Goal: Task Accomplishment & Management: Manage account settings

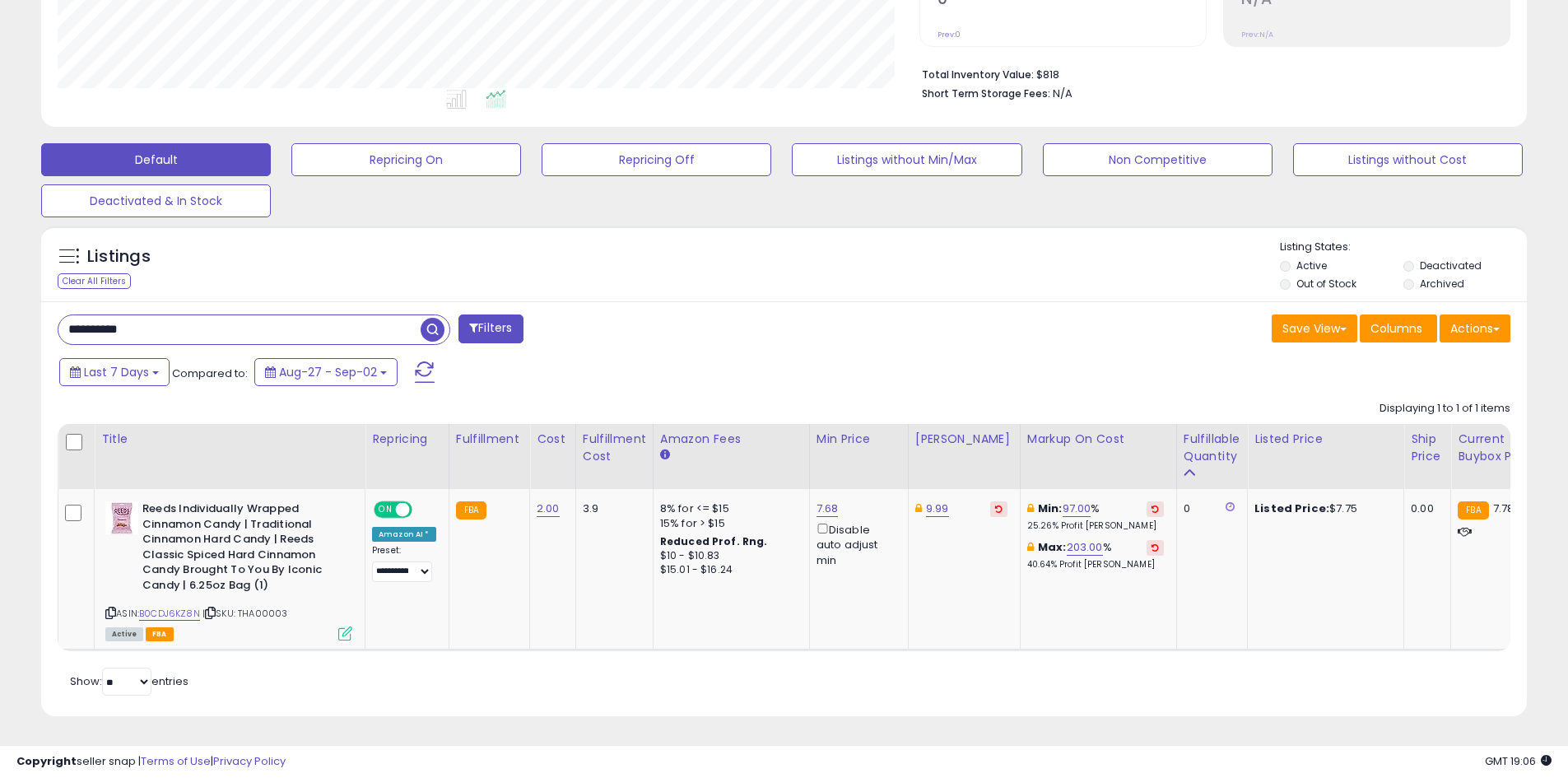
scroll to position [338, 862]
click at [358, 320] on input "**********" at bounding box center [239, 330] width 362 height 29
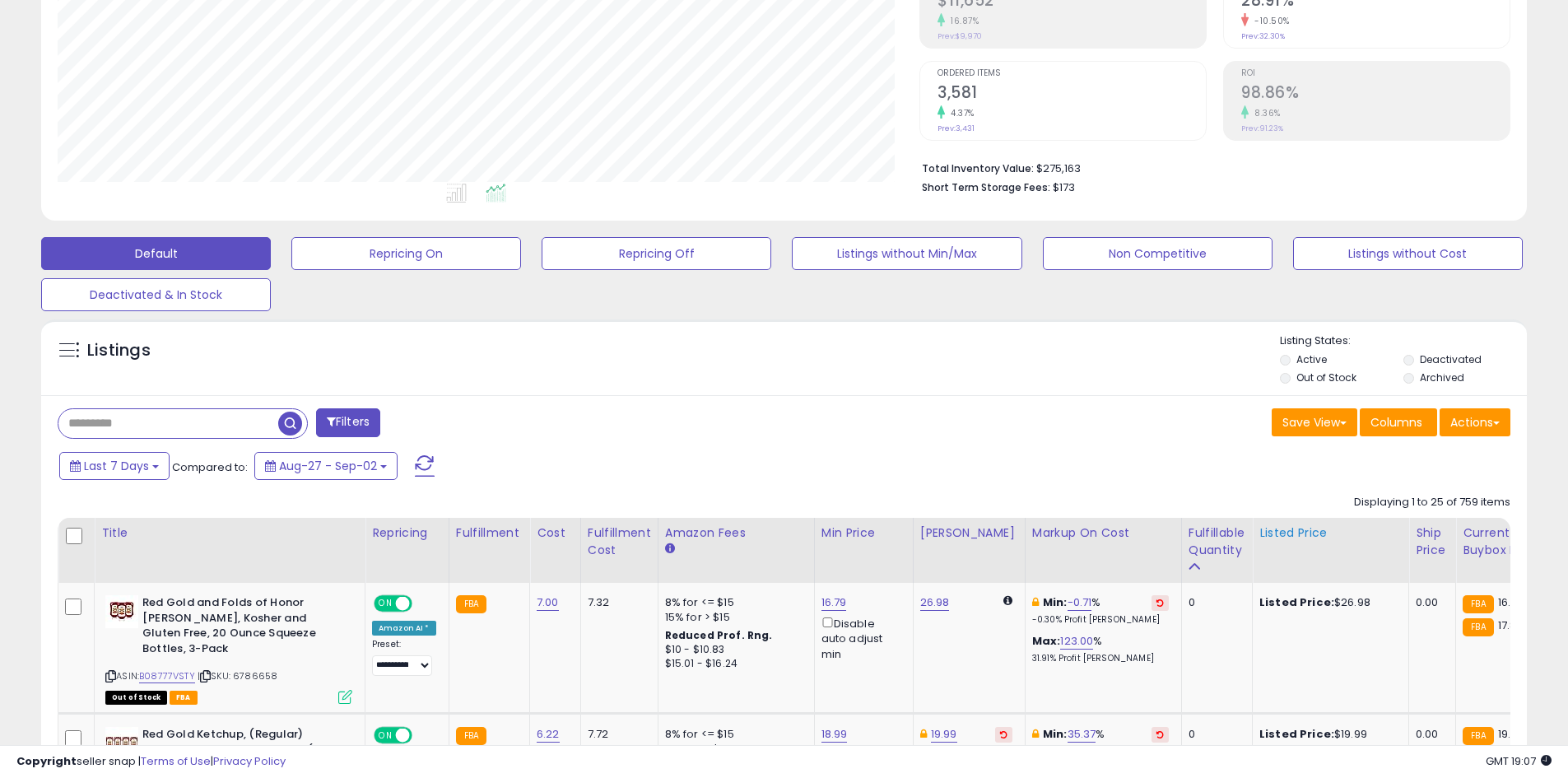
scroll to position [308, 0]
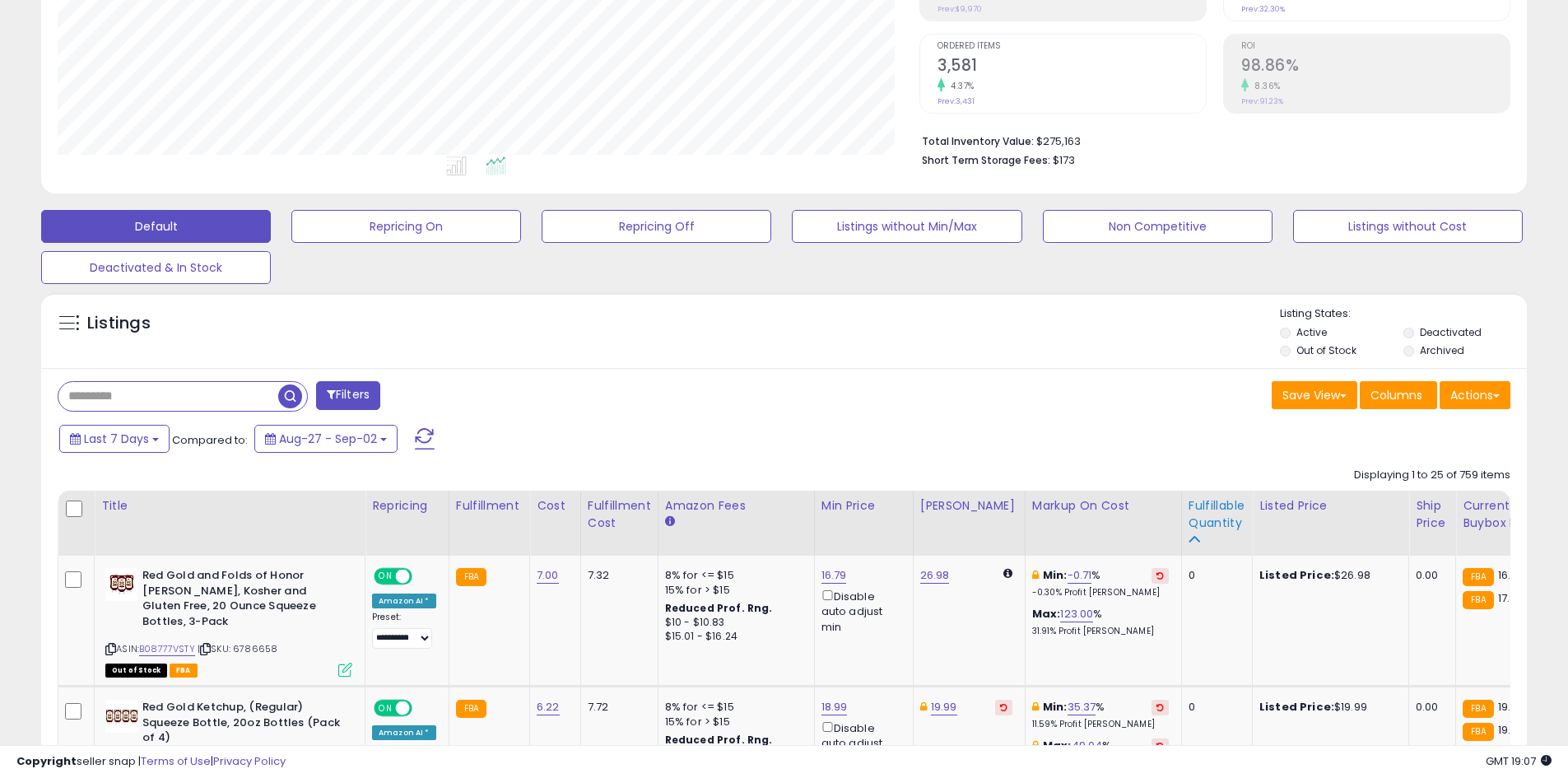
click at [1201, 521] on div "Fulfillable Quantity" at bounding box center [1216, 514] width 56 height 34
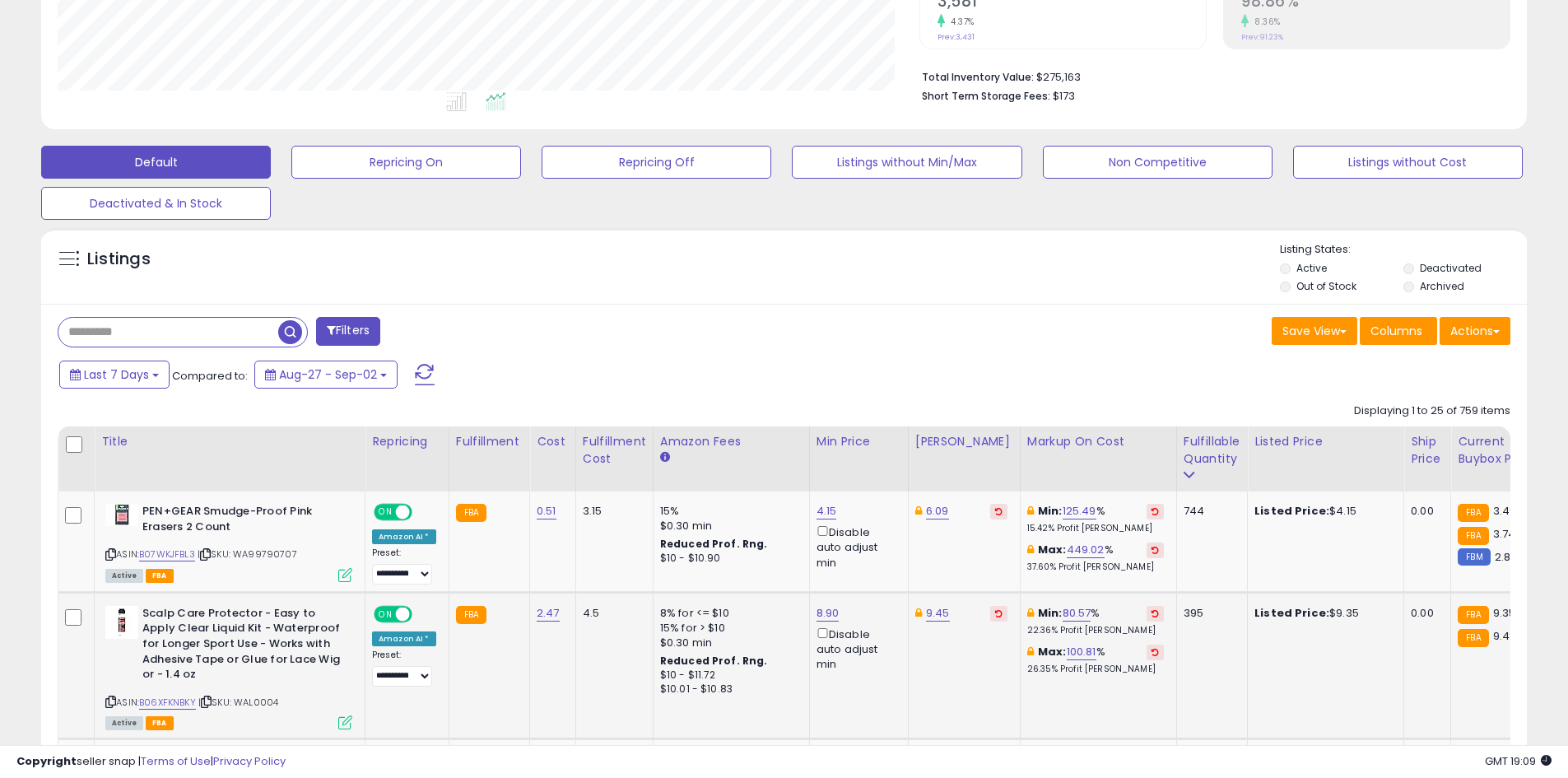
scroll to position [638, 0]
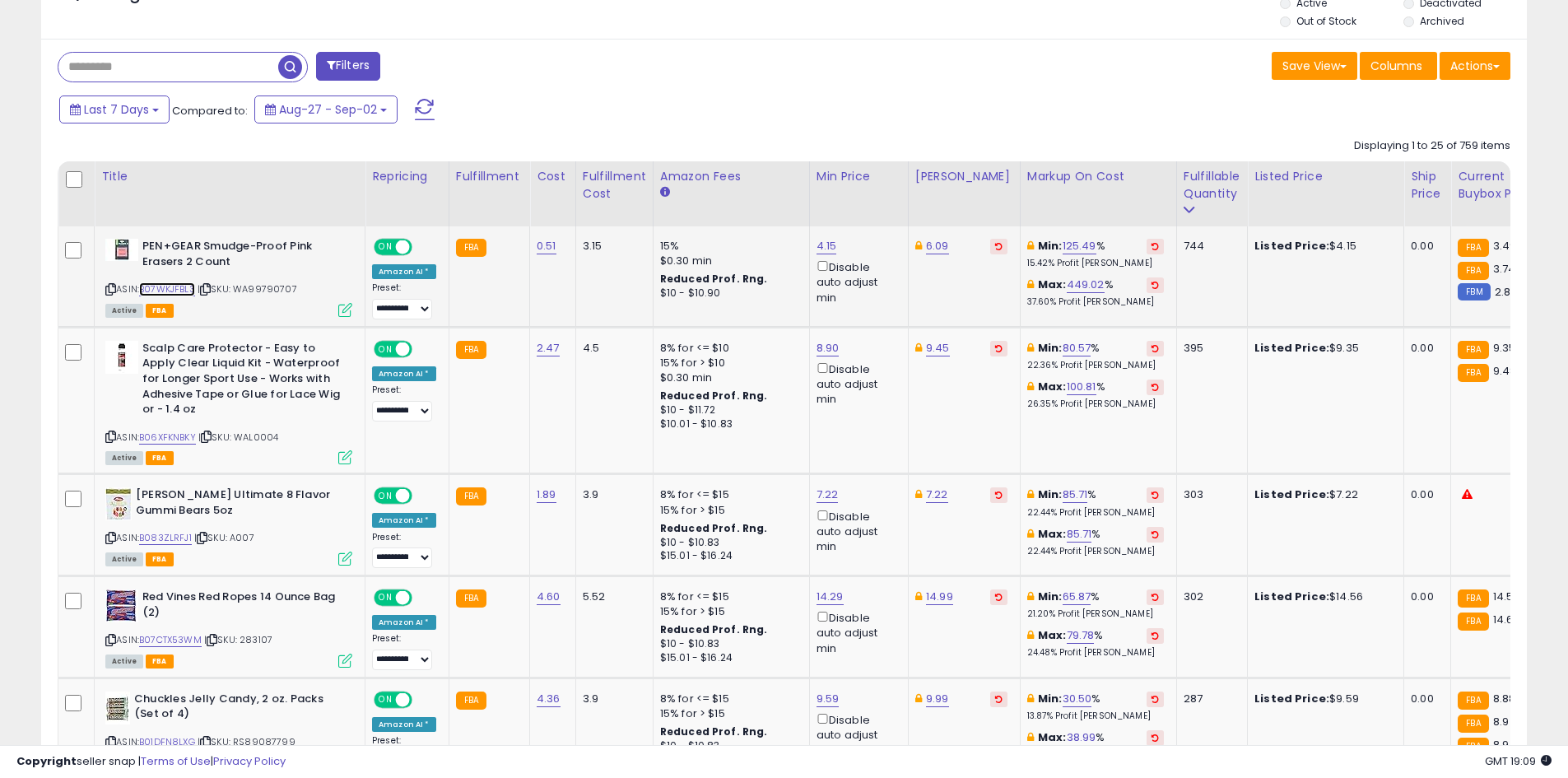
click at [163, 294] on link "B07WKJFBL3" at bounding box center [167, 289] width 56 height 14
click at [817, 246] on link "4.15" at bounding box center [827, 246] width 20 height 17
type input "*"
type input "****"
click button "submit" at bounding box center [865, 187] width 28 height 25
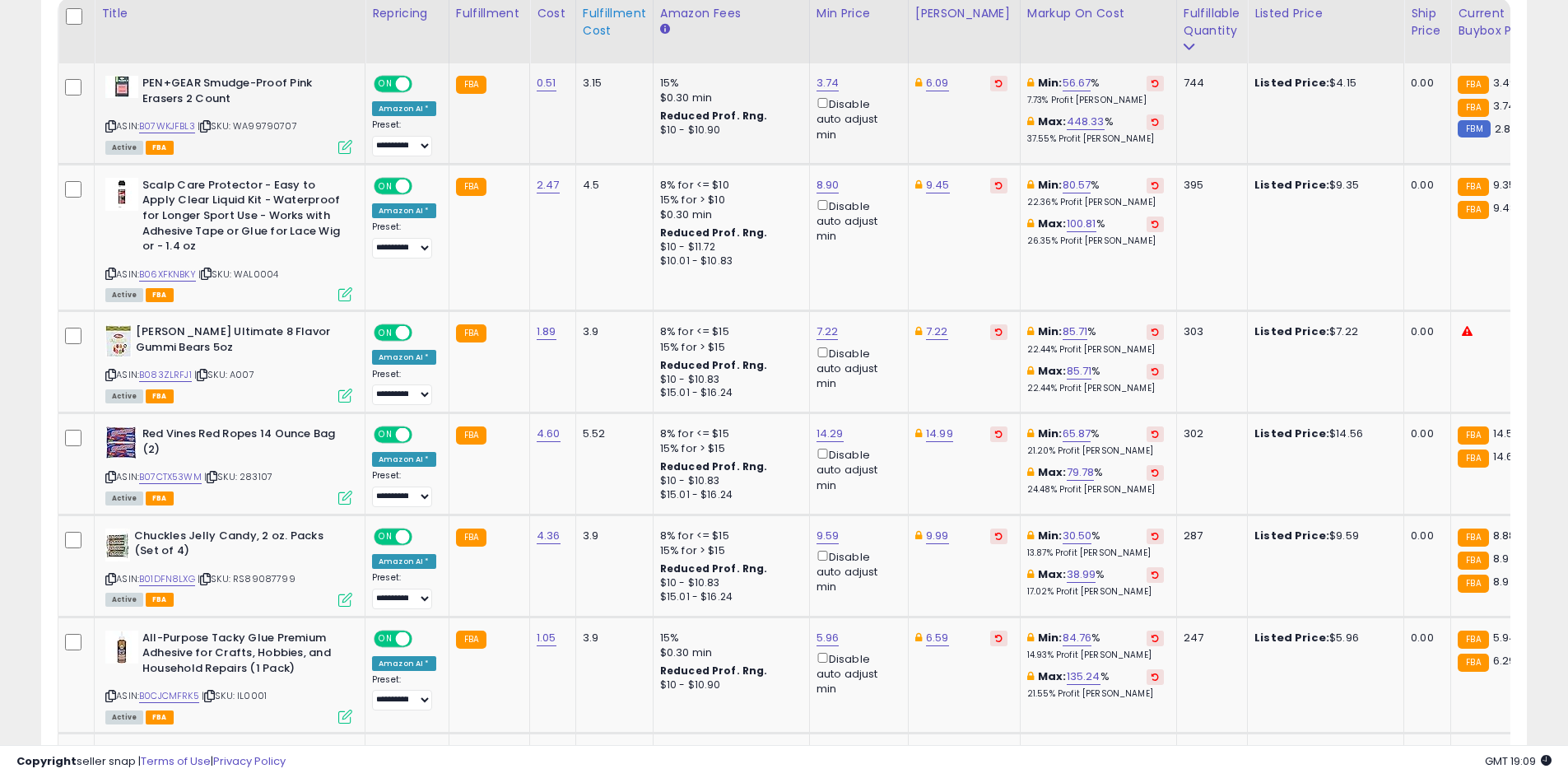
scroll to position [803, 0]
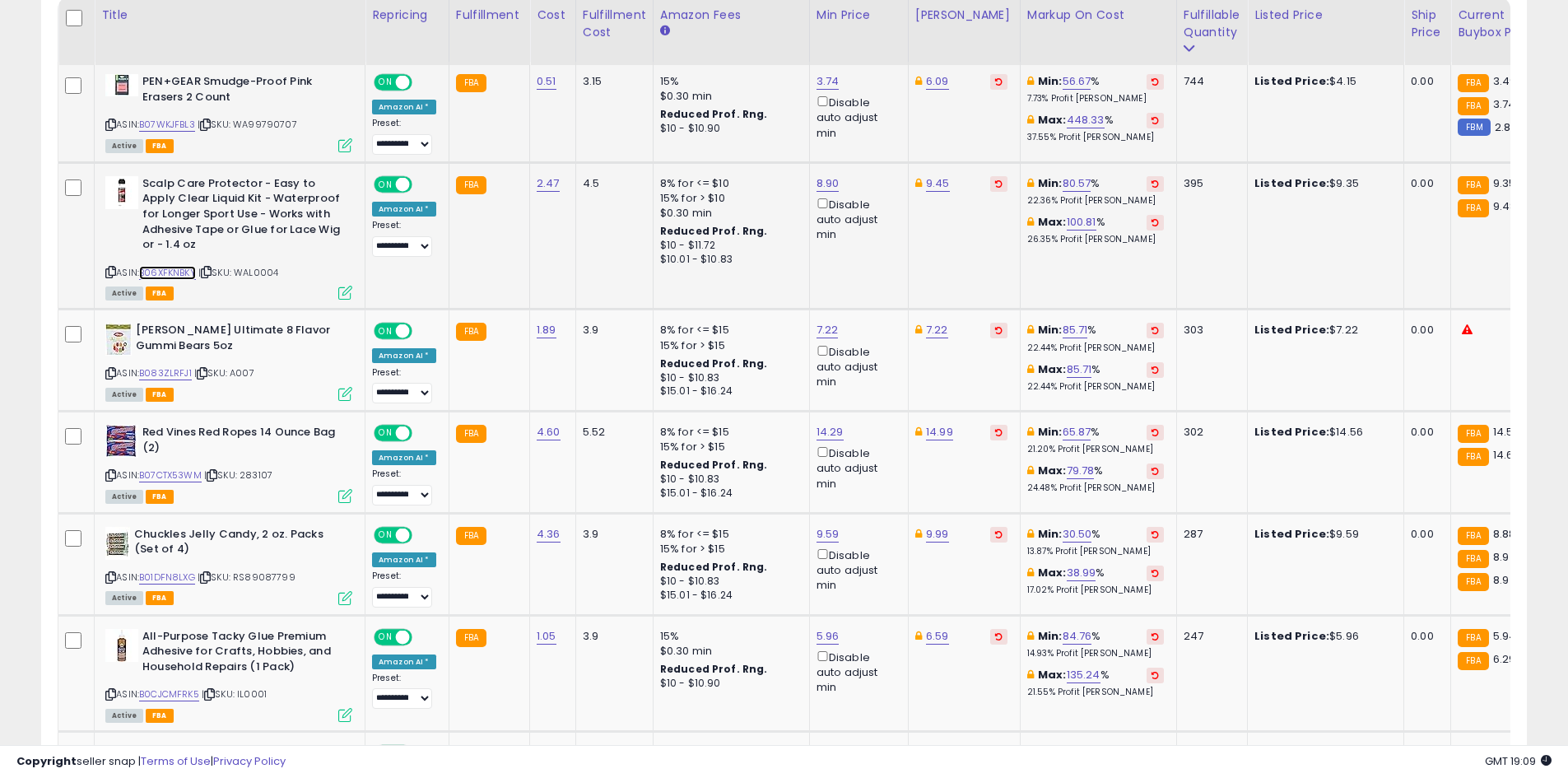
click at [171, 269] on link "B06XFKNBKY" at bounding box center [167, 272] width 56 height 14
click at [932, 182] on link "9.45" at bounding box center [938, 183] width 24 height 17
type input "*"
type input "****"
click button "submit" at bounding box center [977, 125] width 28 height 25
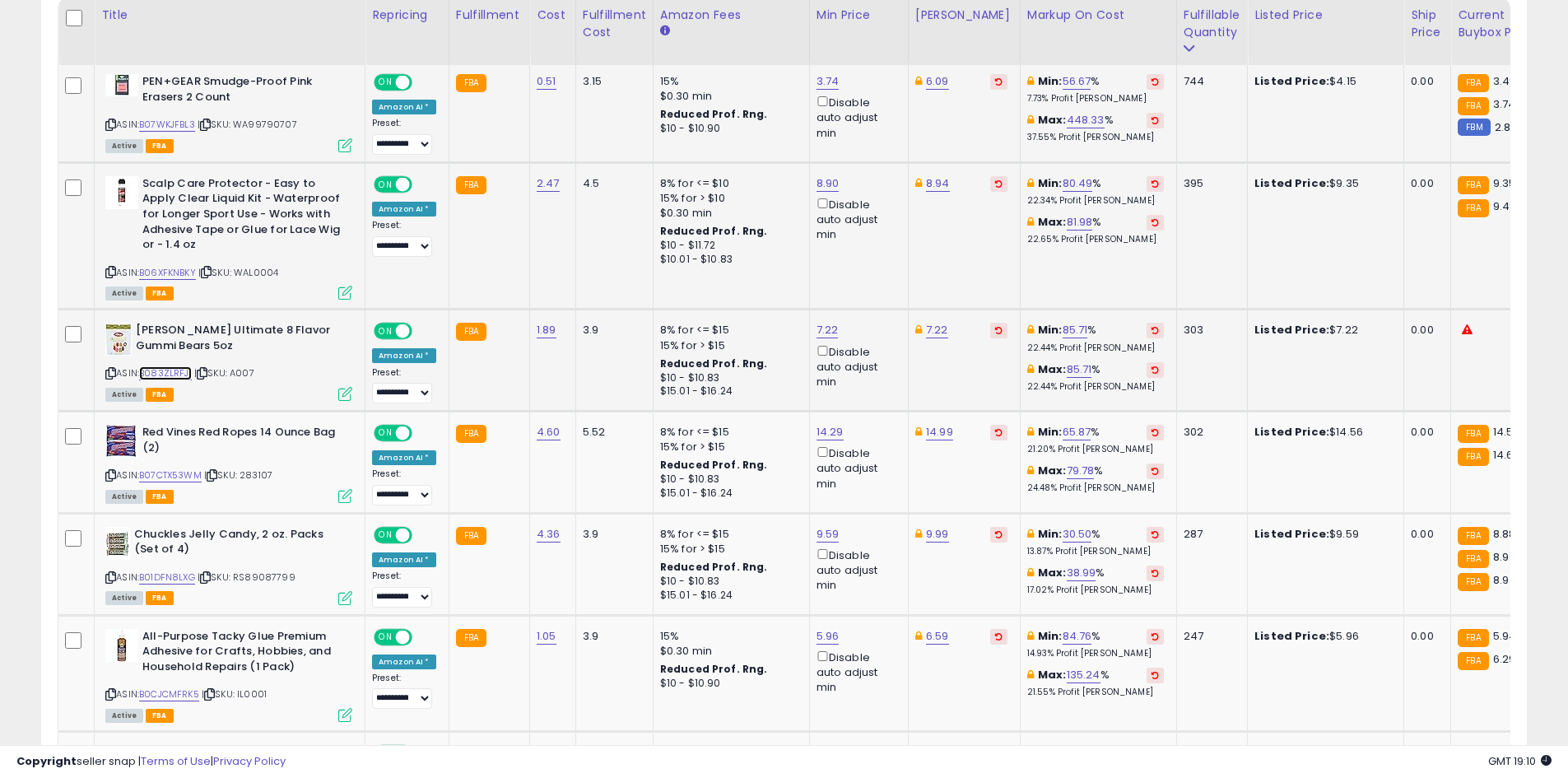
click at [155, 370] on link "B083ZLRFJ1" at bounding box center [165, 373] width 53 height 14
click at [820, 330] on link "7.22" at bounding box center [828, 331] width 22 height 17
type input "*"
click button "submit" at bounding box center [866, 271] width 28 height 25
click at [936, 326] on link "7.22" at bounding box center [937, 331] width 22 height 17
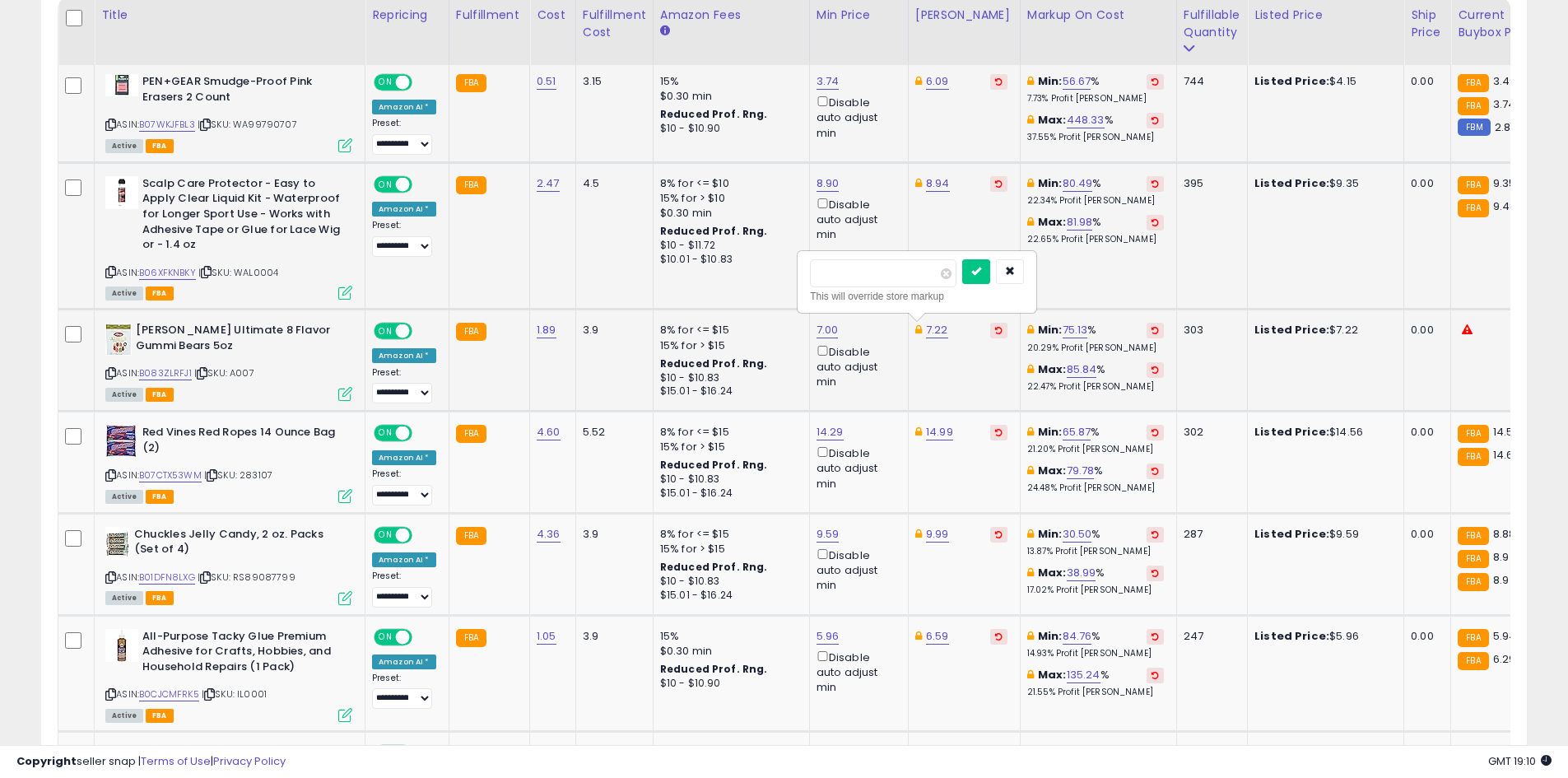
type input "****"
click button "submit" at bounding box center [976, 271] width 28 height 25
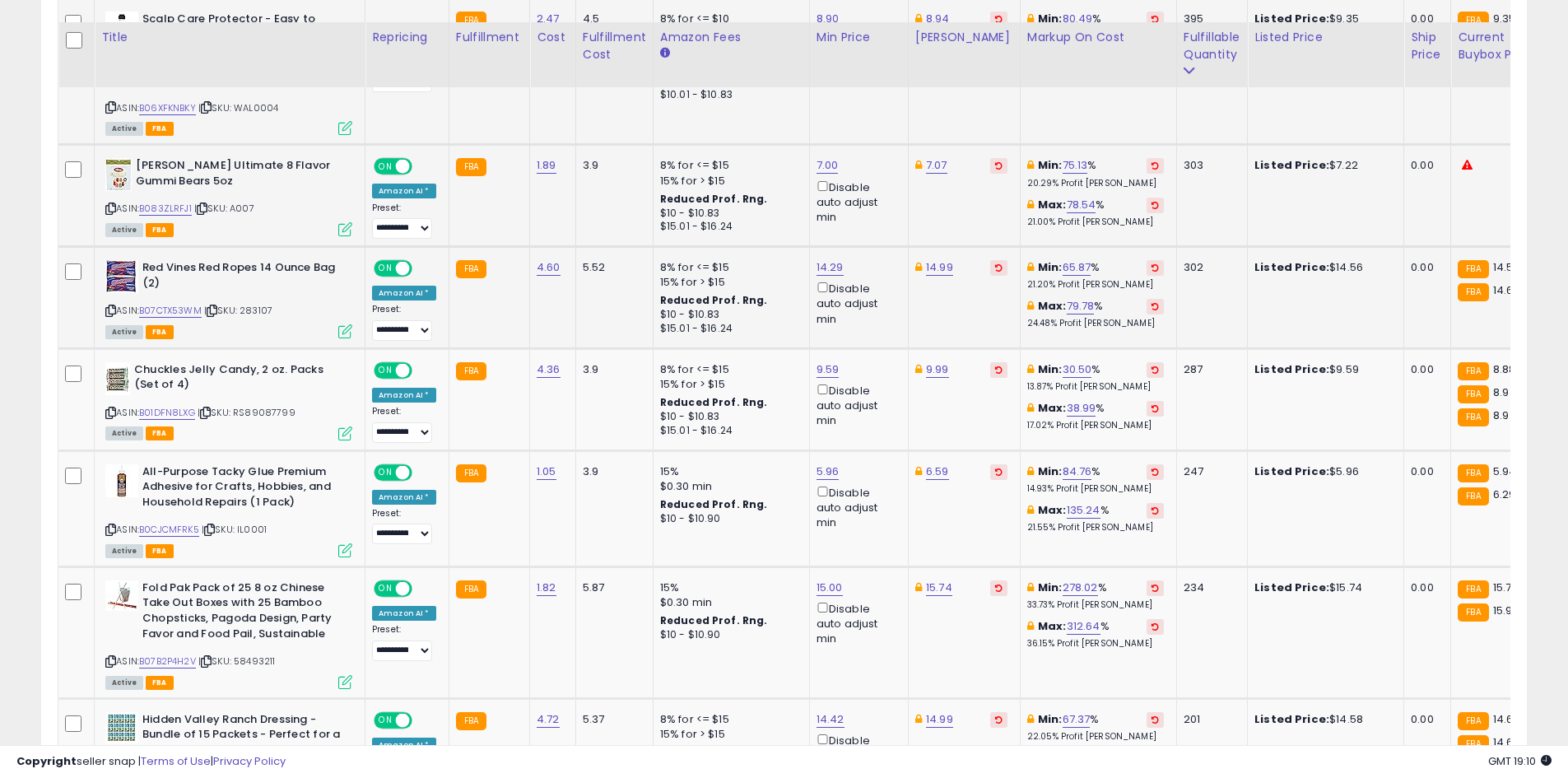
scroll to position [1050, 0]
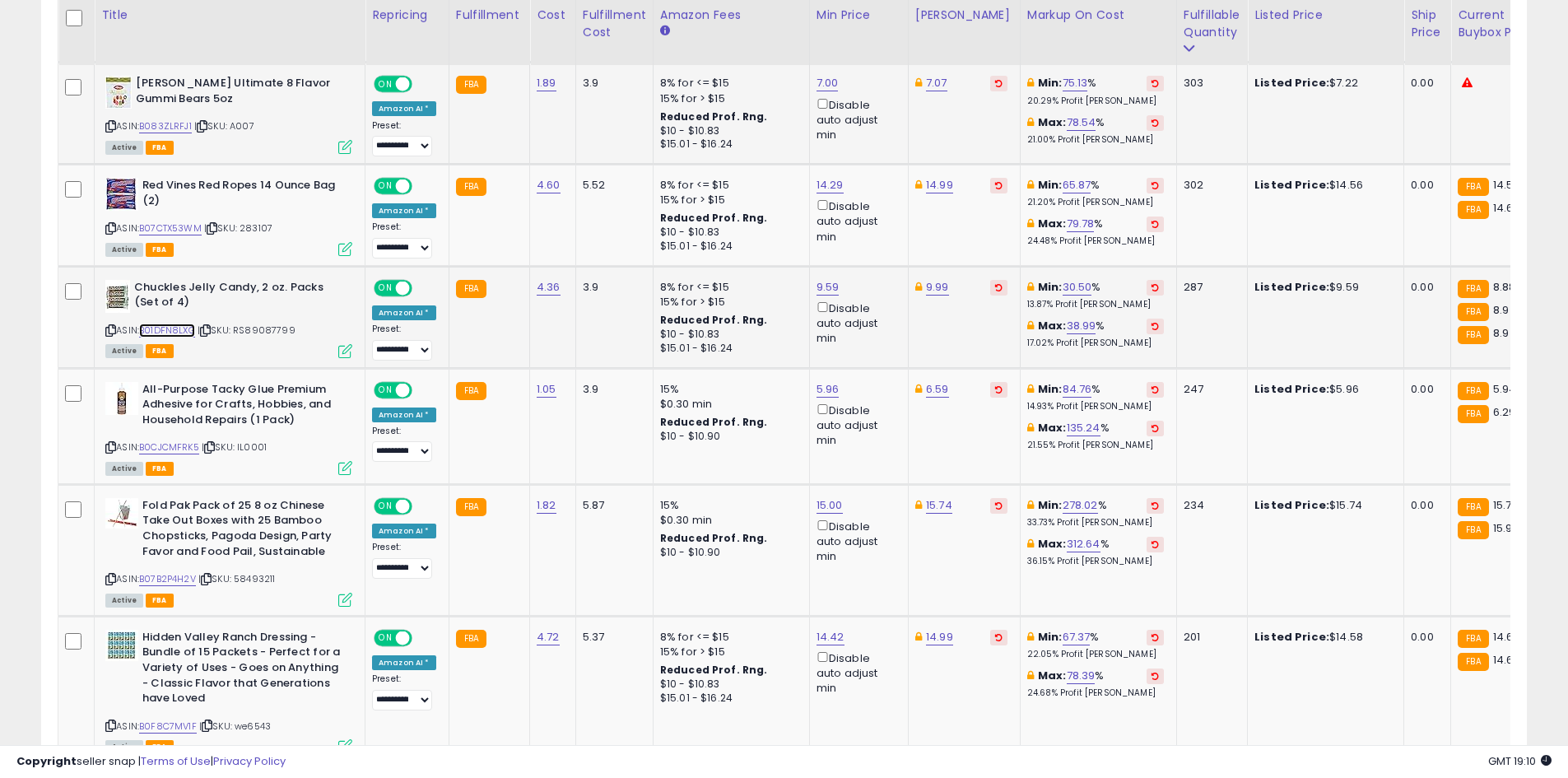
click at [191, 337] on link "B01DFN8LXG" at bounding box center [167, 330] width 56 height 14
click at [827, 285] on link "9.59" at bounding box center [828, 287] width 23 height 17
type input "*"
type input "****"
click button "submit" at bounding box center [867, 229] width 28 height 25
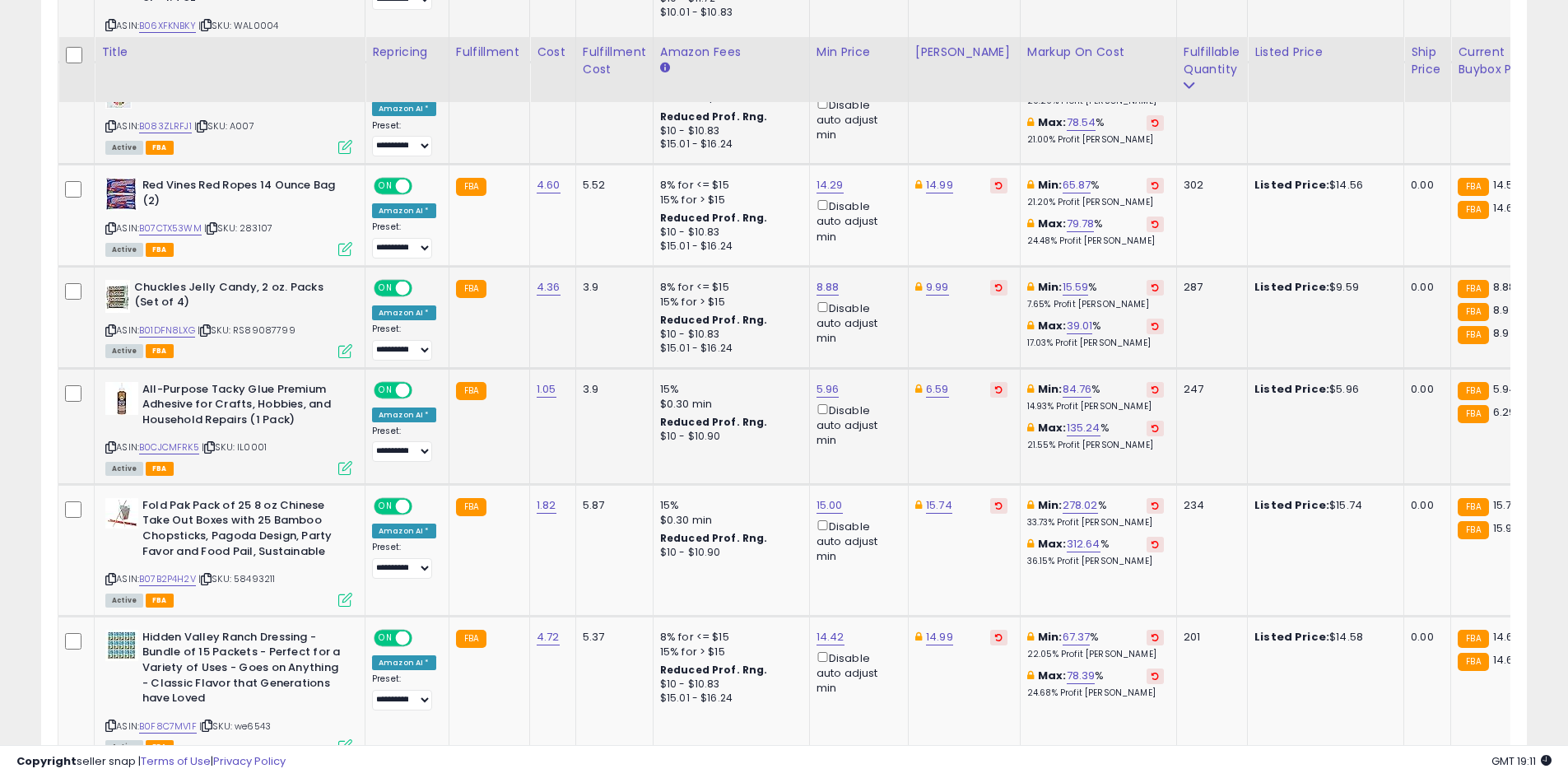
scroll to position [1214, 0]
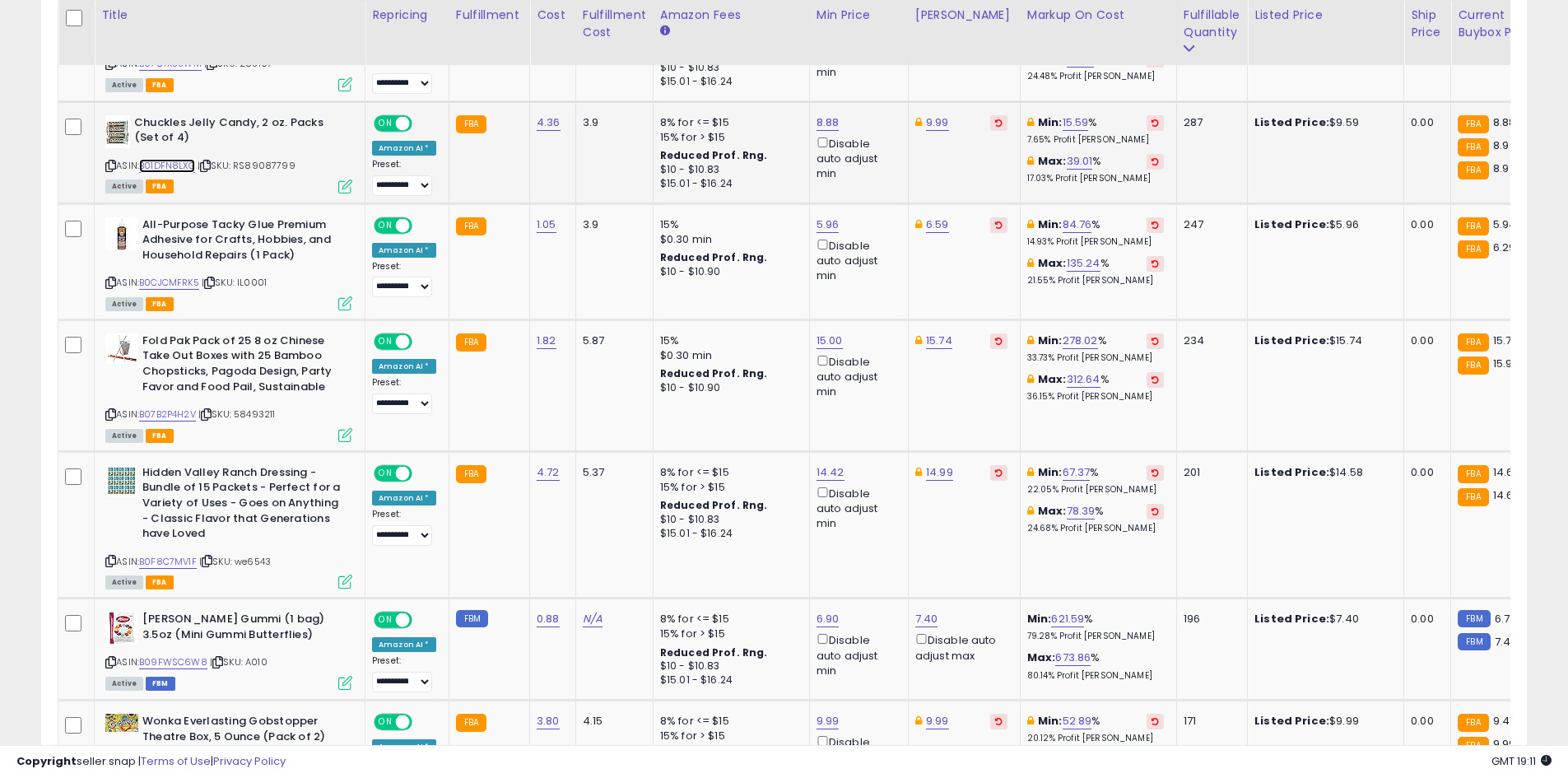
click at [181, 163] on link "B01DFN8LXG" at bounding box center [167, 166] width 56 height 14
click at [827, 123] on link "8.88" at bounding box center [828, 123] width 23 height 17
type input "*"
type input "****"
click button "submit" at bounding box center [867, 64] width 28 height 25
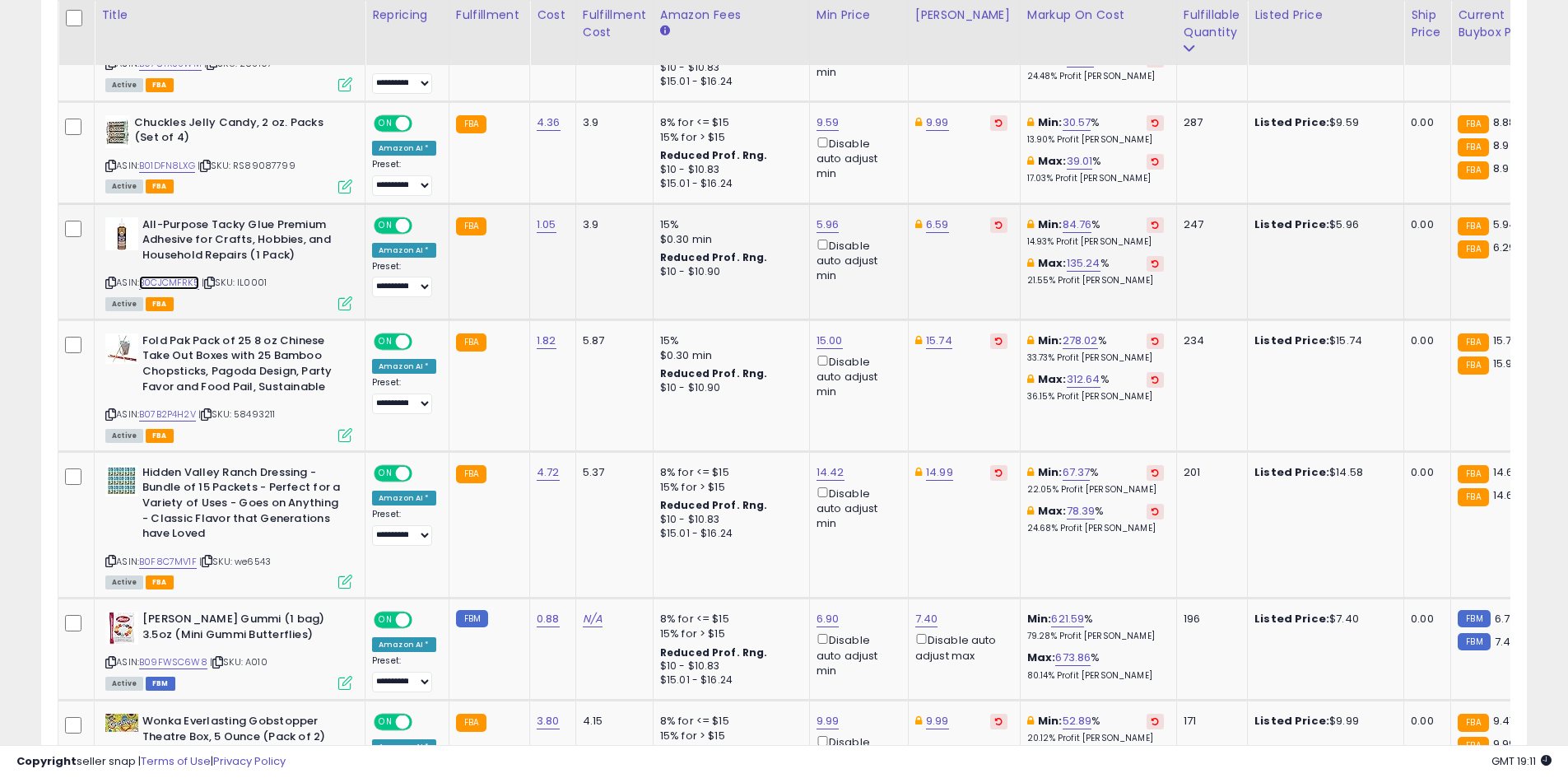
click at [188, 277] on link "B0CJCMFRK5" at bounding box center [168, 282] width 60 height 14
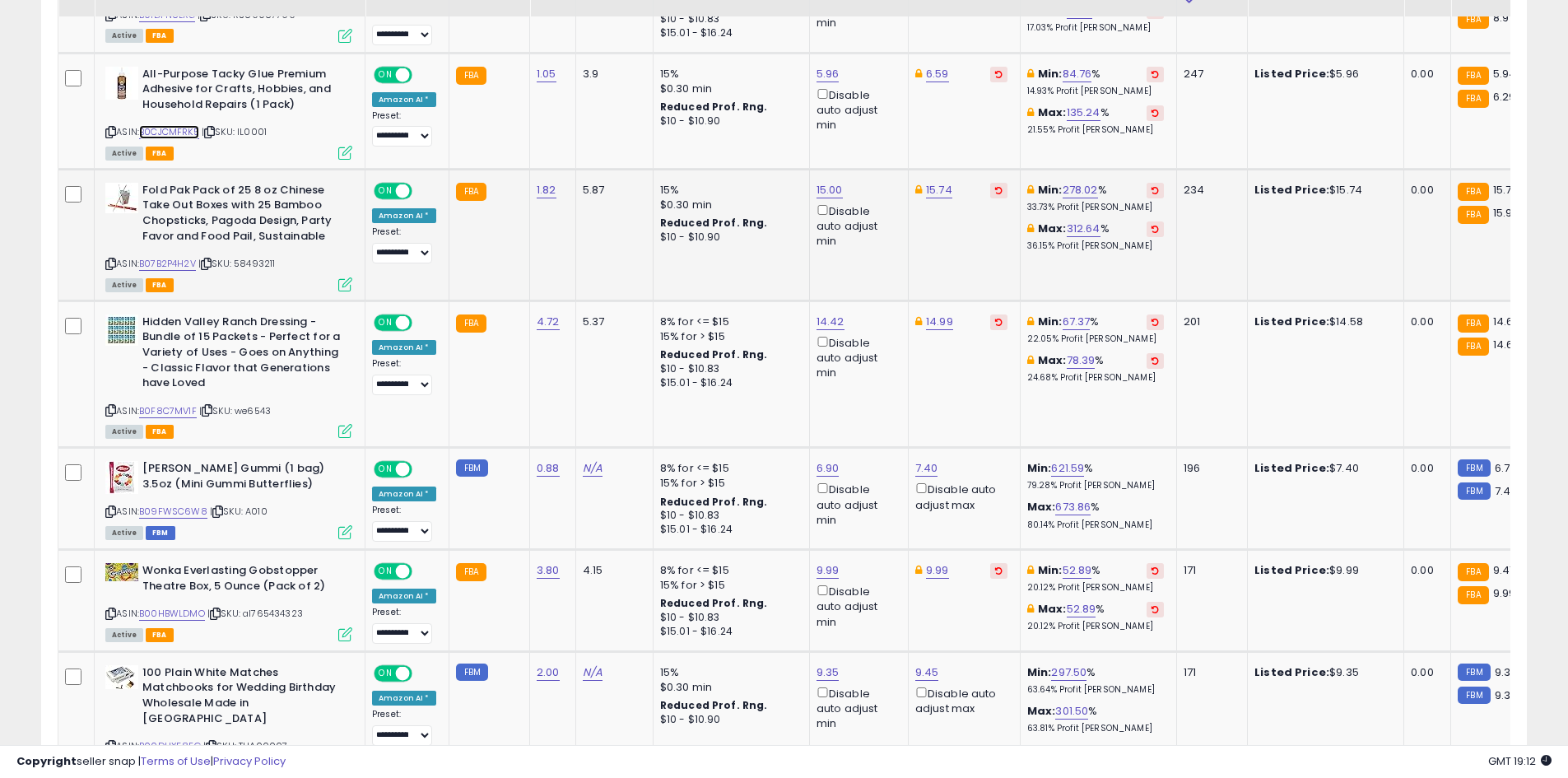
scroll to position [1379, 0]
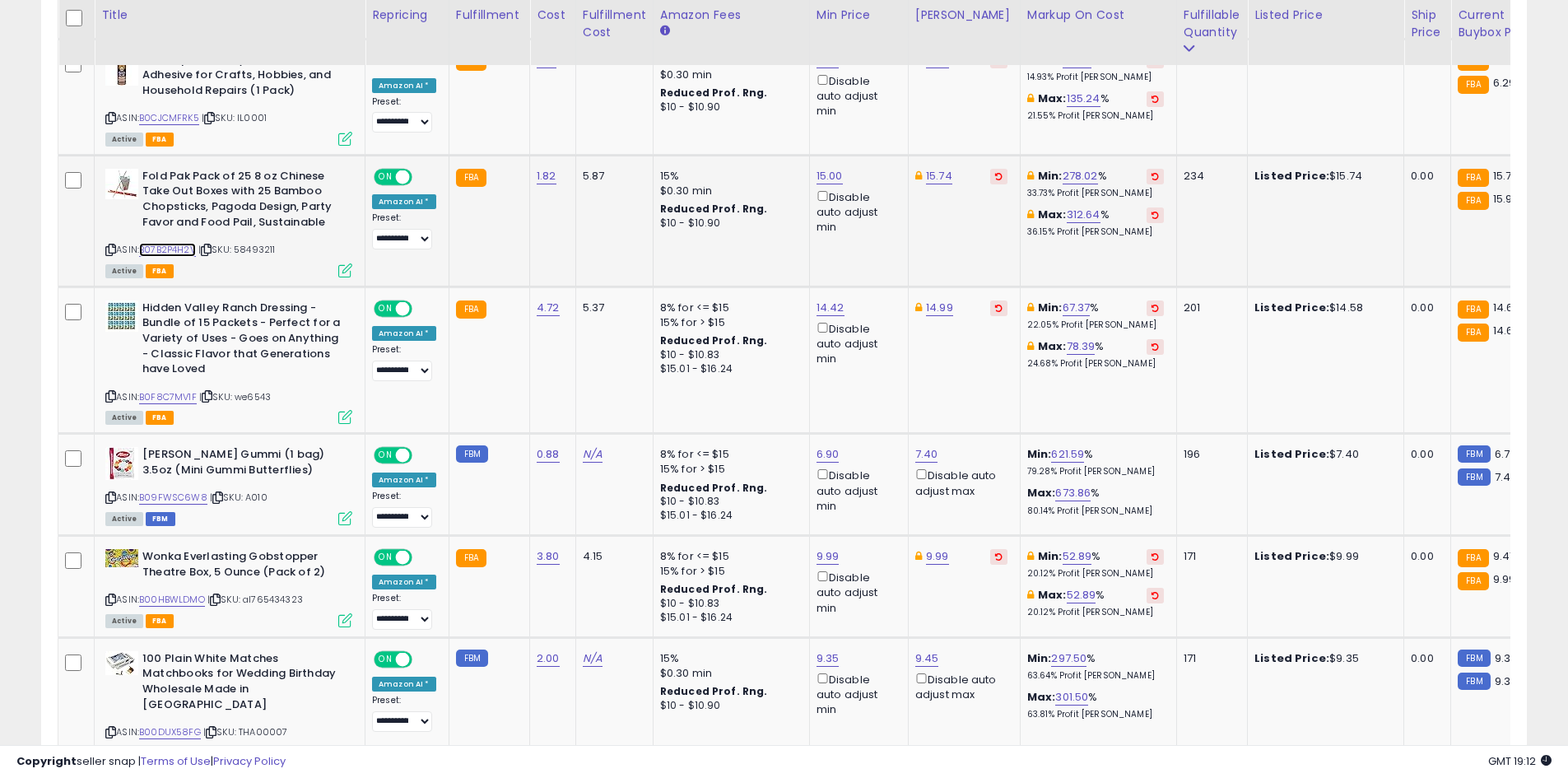
click at [178, 248] on link "B07B2P4H2V" at bounding box center [167, 249] width 56 height 14
click at [929, 180] on link "15.74" at bounding box center [939, 176] width 26 height 17
type input "*****"
click button "submit" at bounding box center [978, 118] width 28 height 25
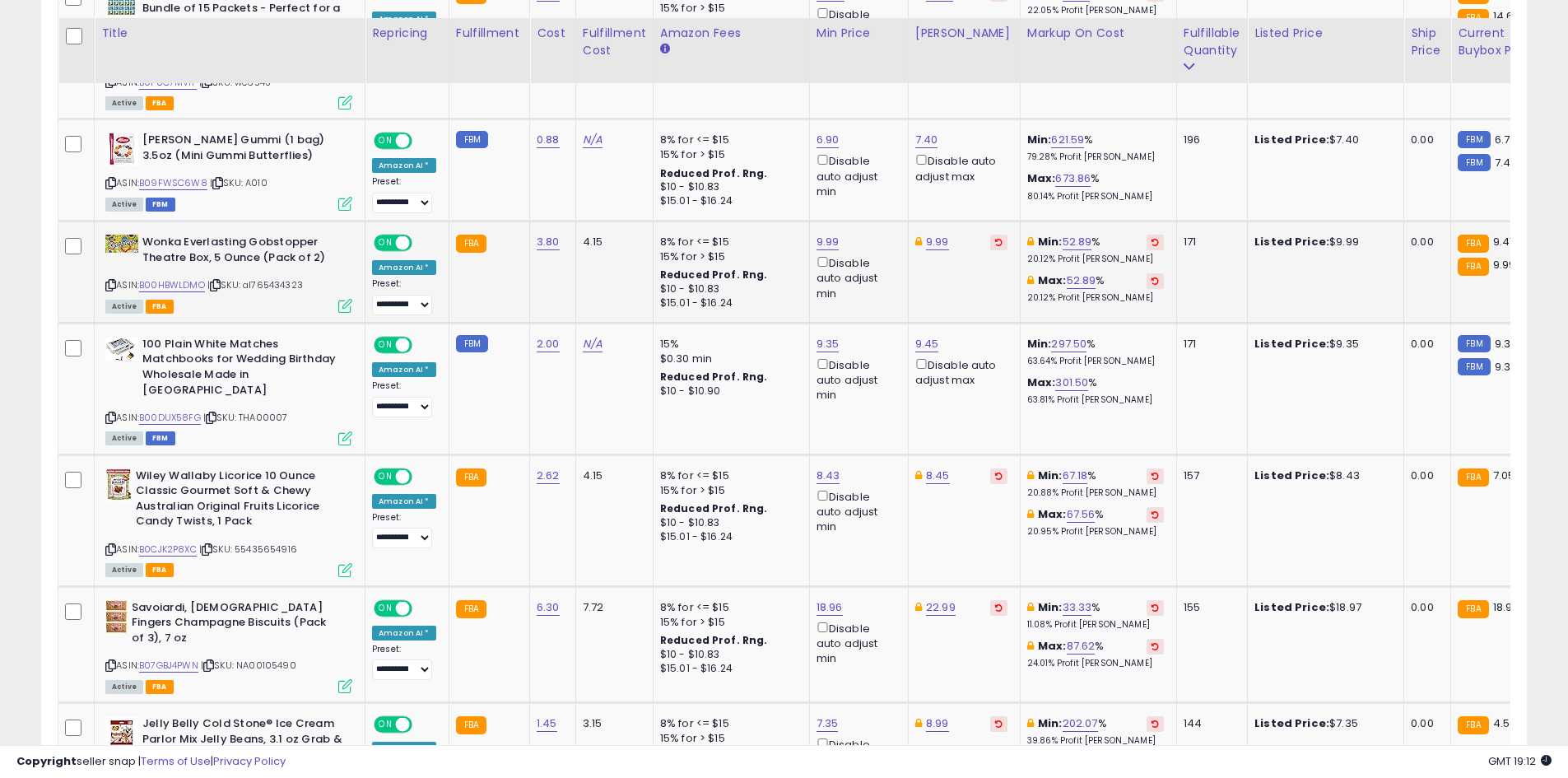
scroll to position [1718, 0]
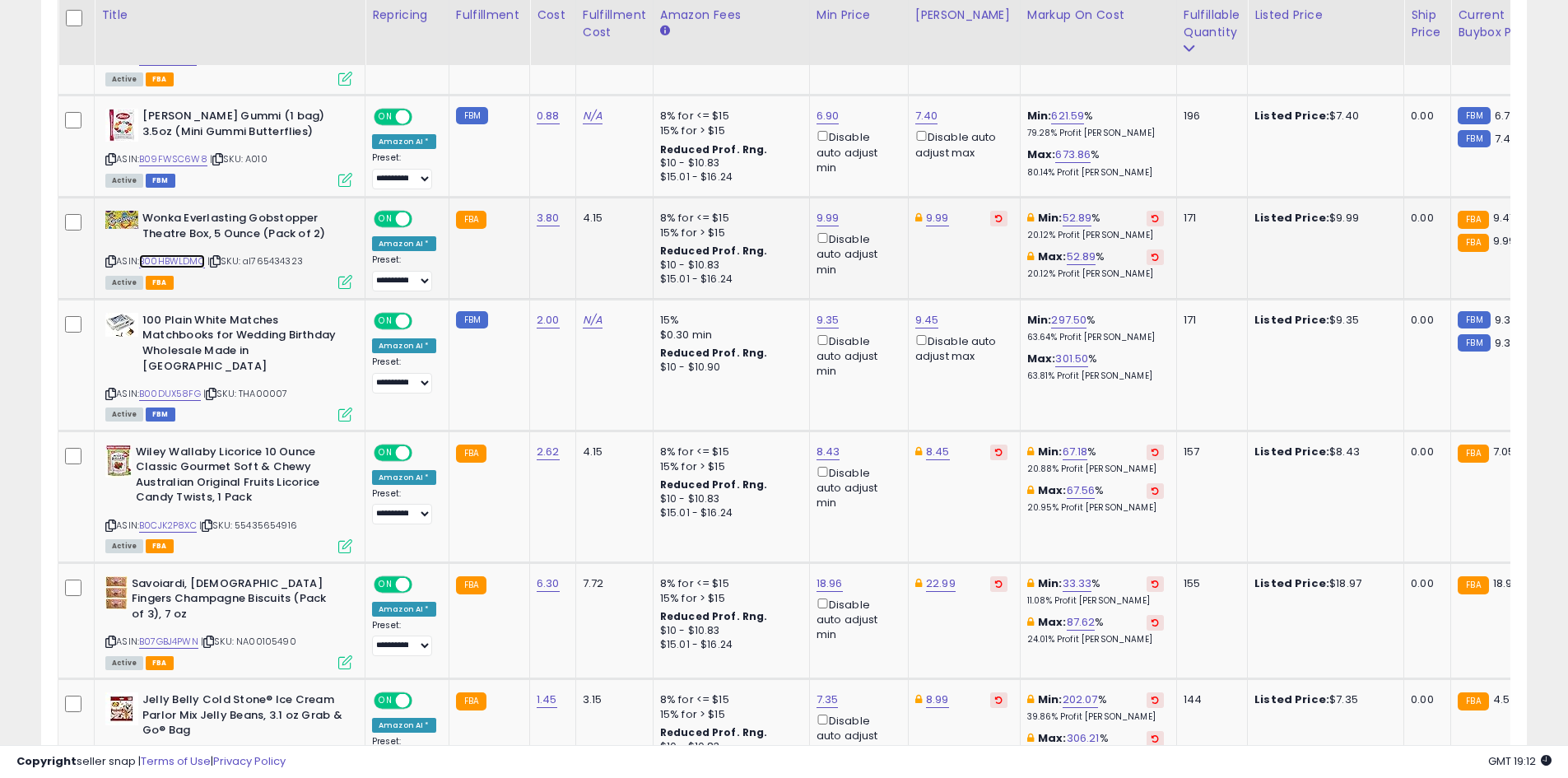
click at [193, 257] on link "B00HBWLDMO" at bounding box center [171, 261] width 66 height 14
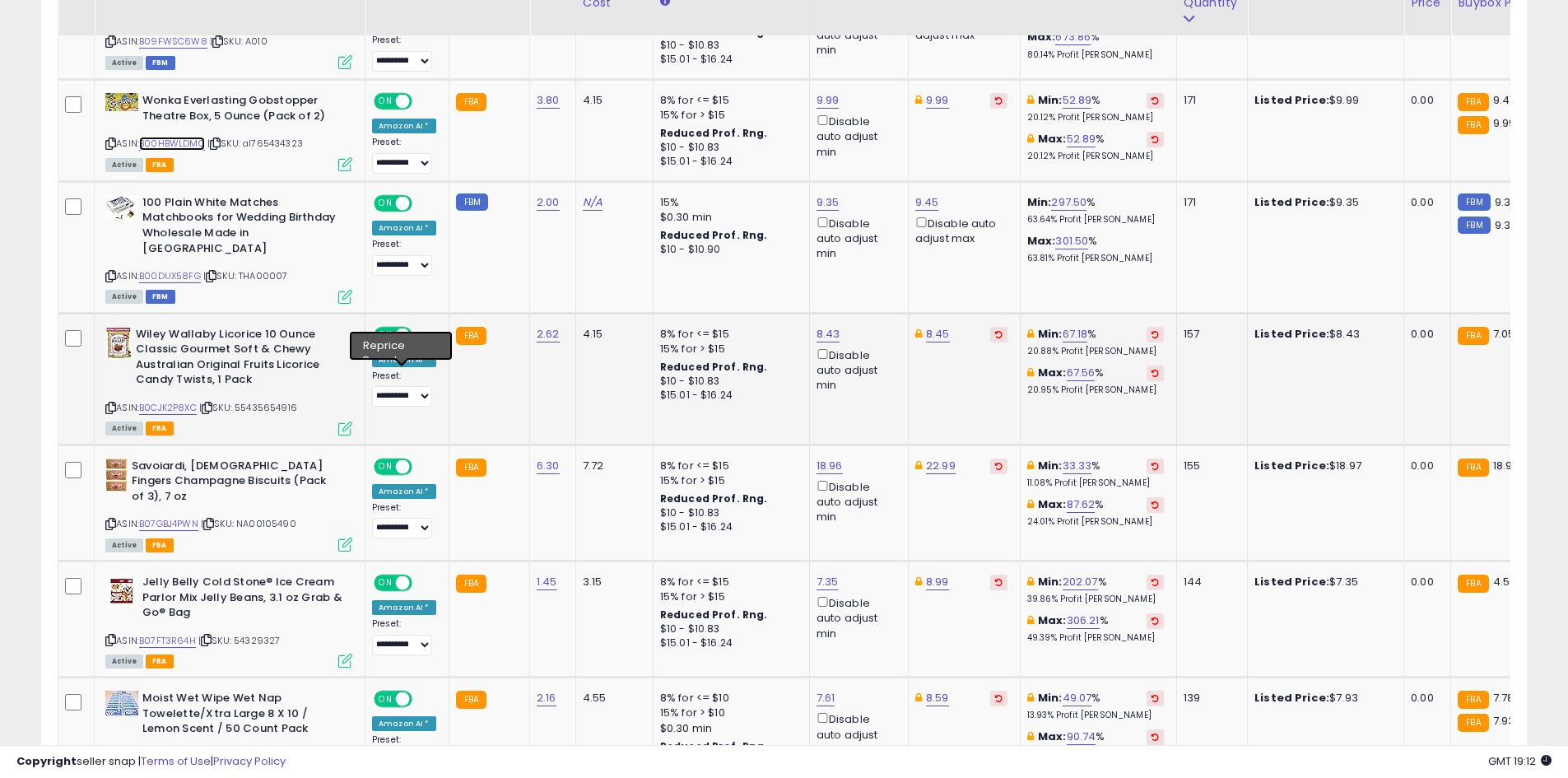
scroll to position [1800, 0]
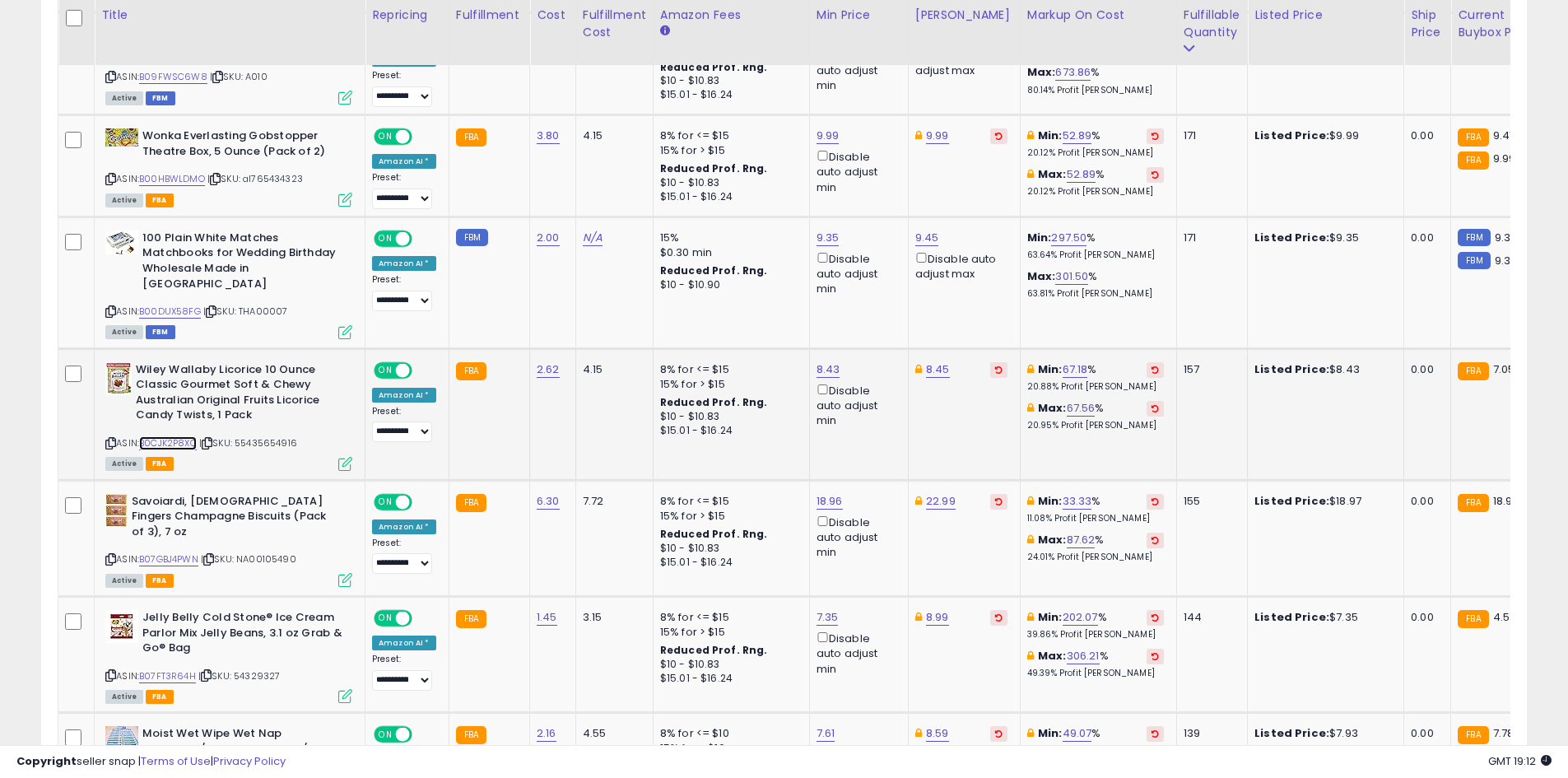
click at [179, 436] on link "B0CJK2P8XC" at bounding box center [168, 443] width 57 height 14
click at [816, 361] on link "8.43" at bounding box center [828, 370] width 24 height 17
type input "*"
type input "****"
click button "submit" at bounding box center [867, 295] width 28 height 25
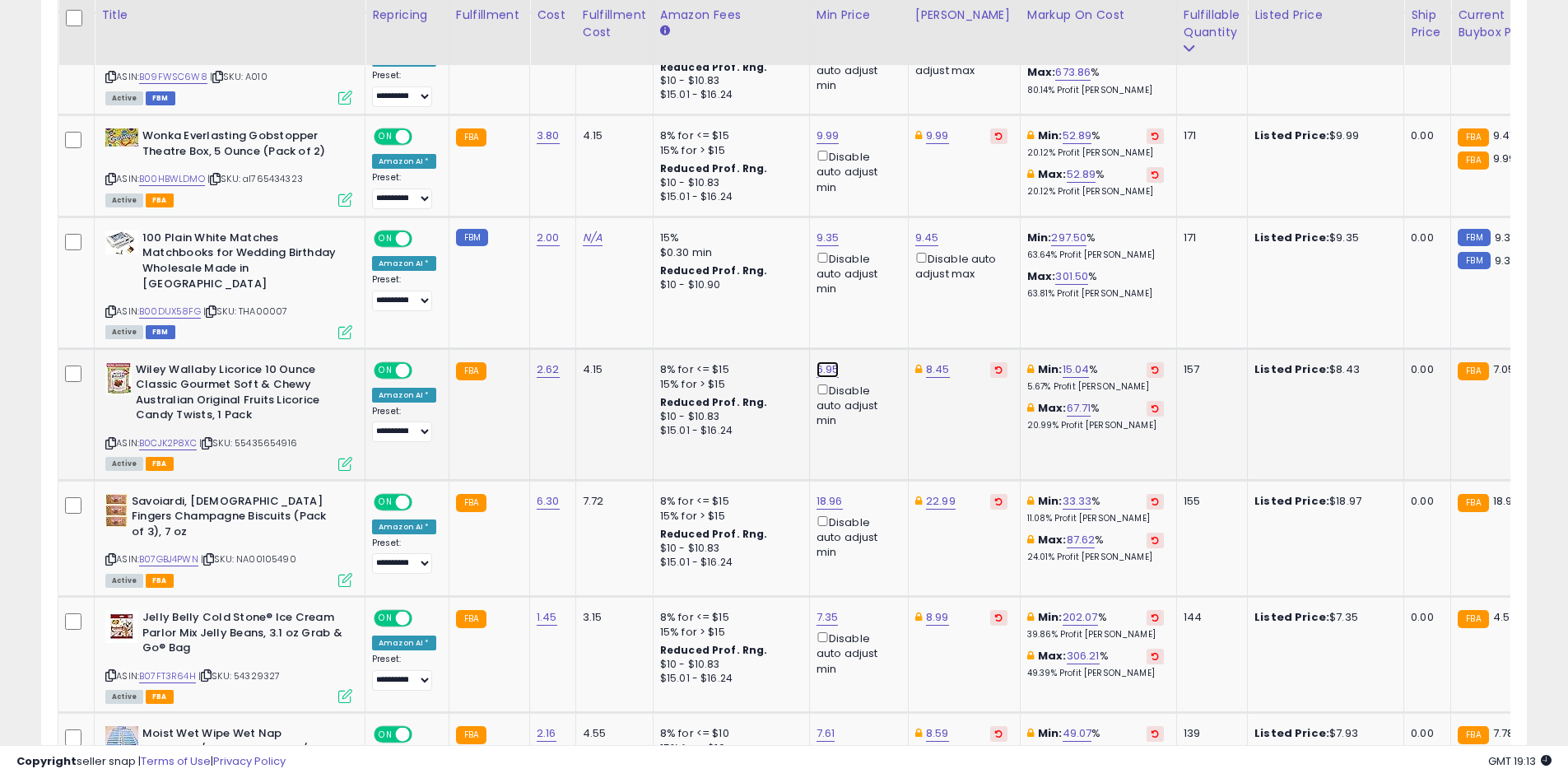
click at [826, 361] on link "6.95" at bounding box center [828, 370] width 23 height 17
type input "****"
click button "submit" at bounding box center [867, 295] width 28 height 25
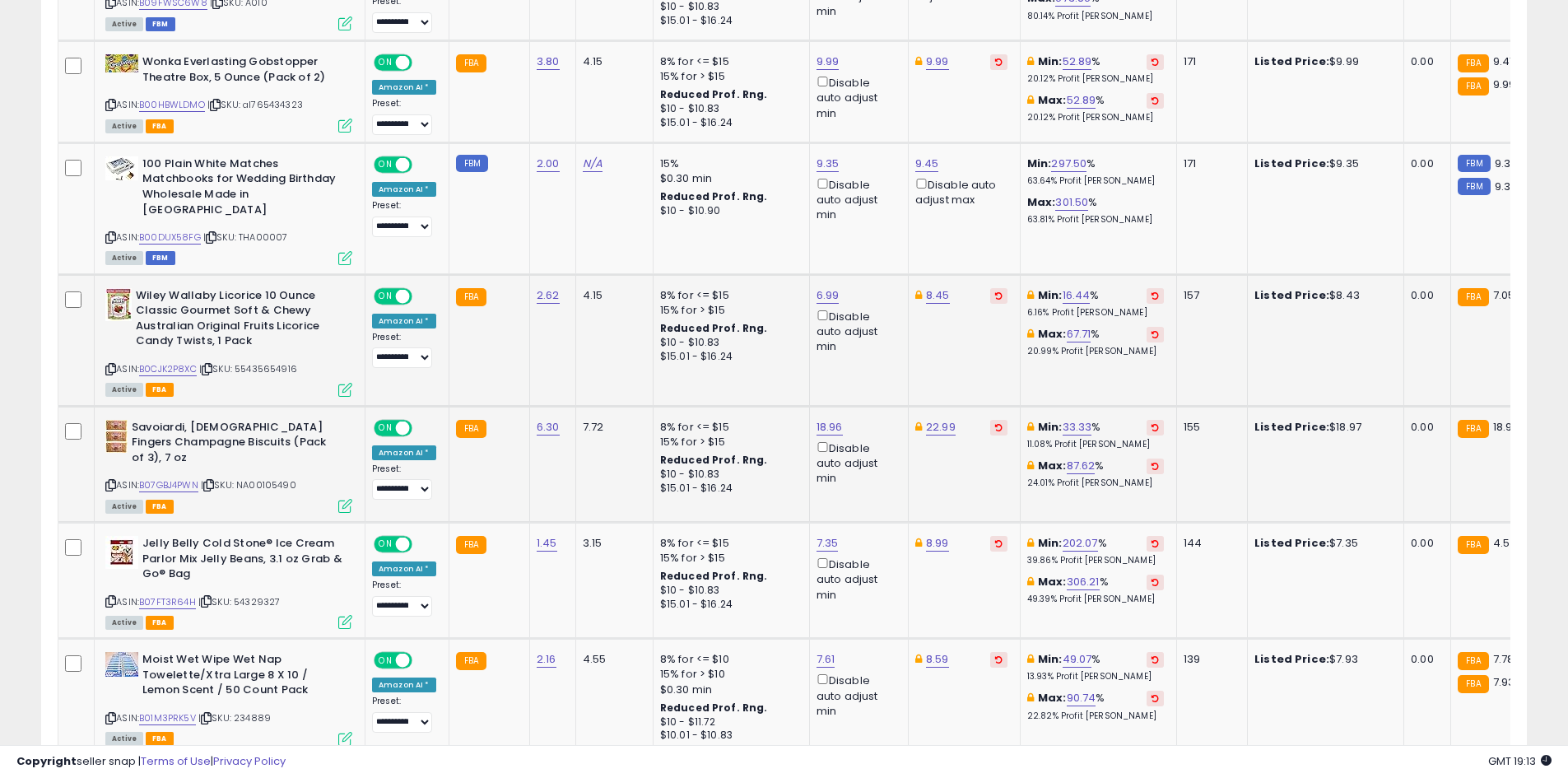
scroll to position [1964, 0]
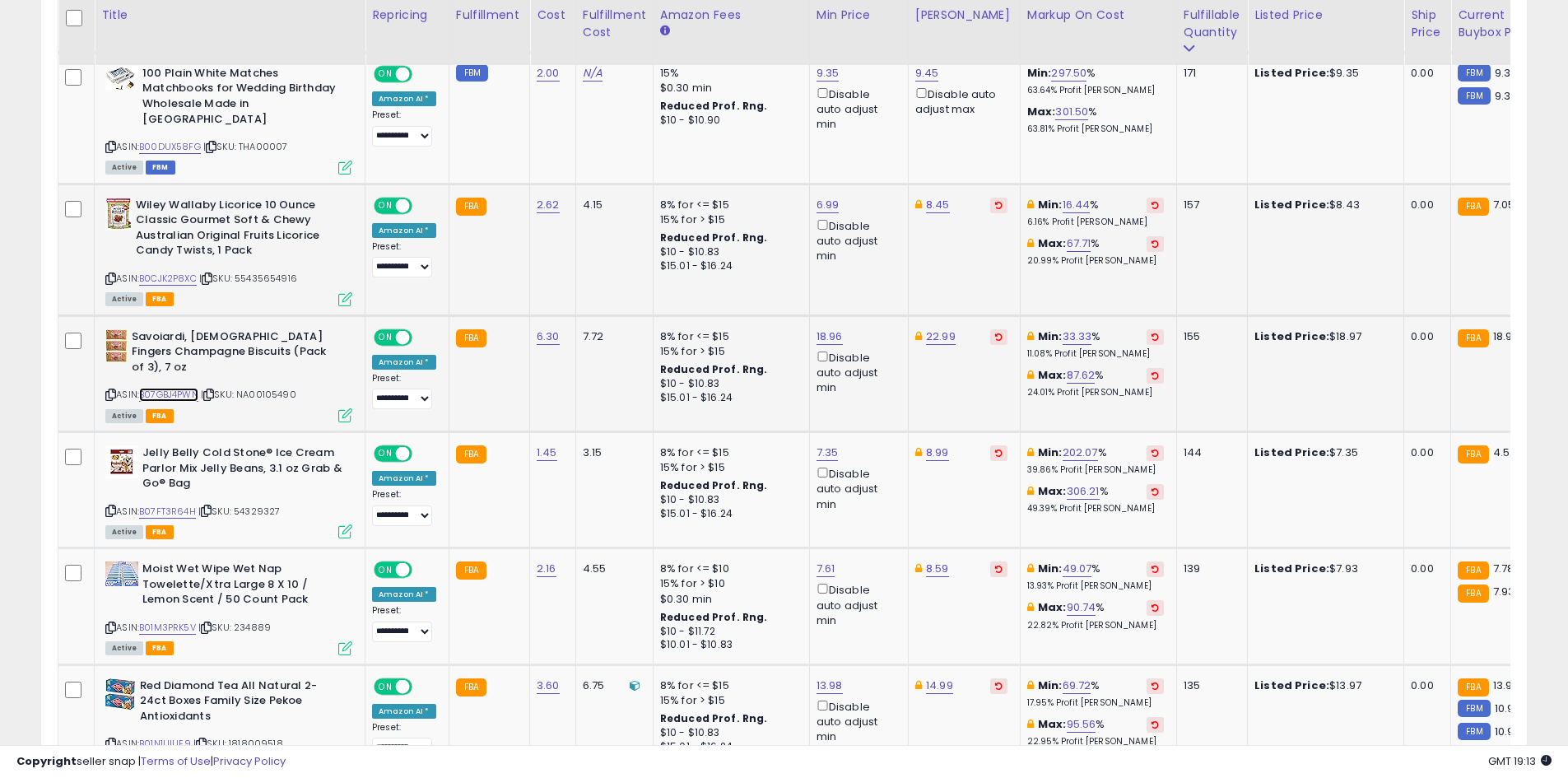
click at [179, 388] on link "B07GBJ4PWN" at bounding box center [168, 395] width 59 height 14
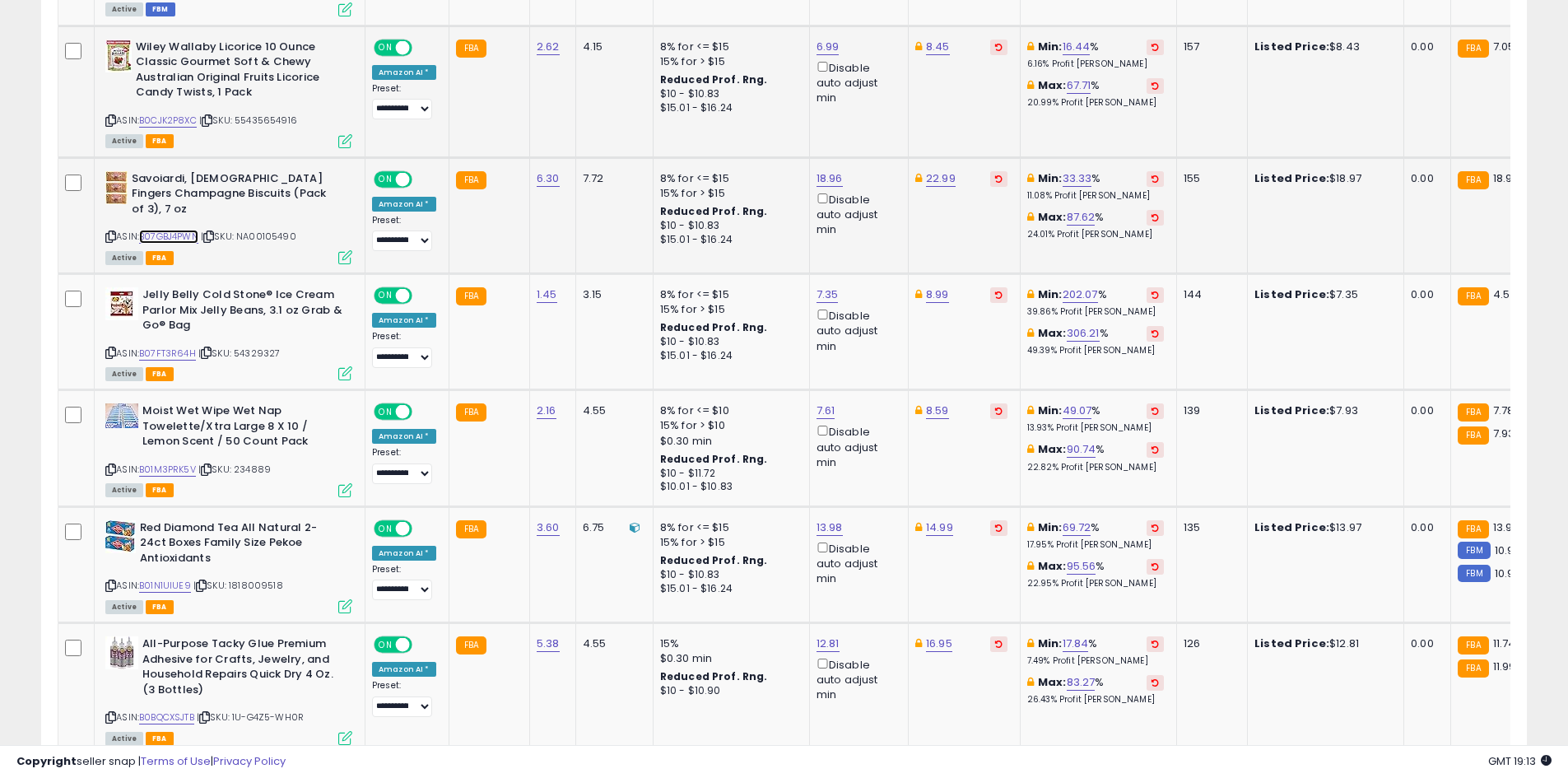
scroll to position [2129, 0]
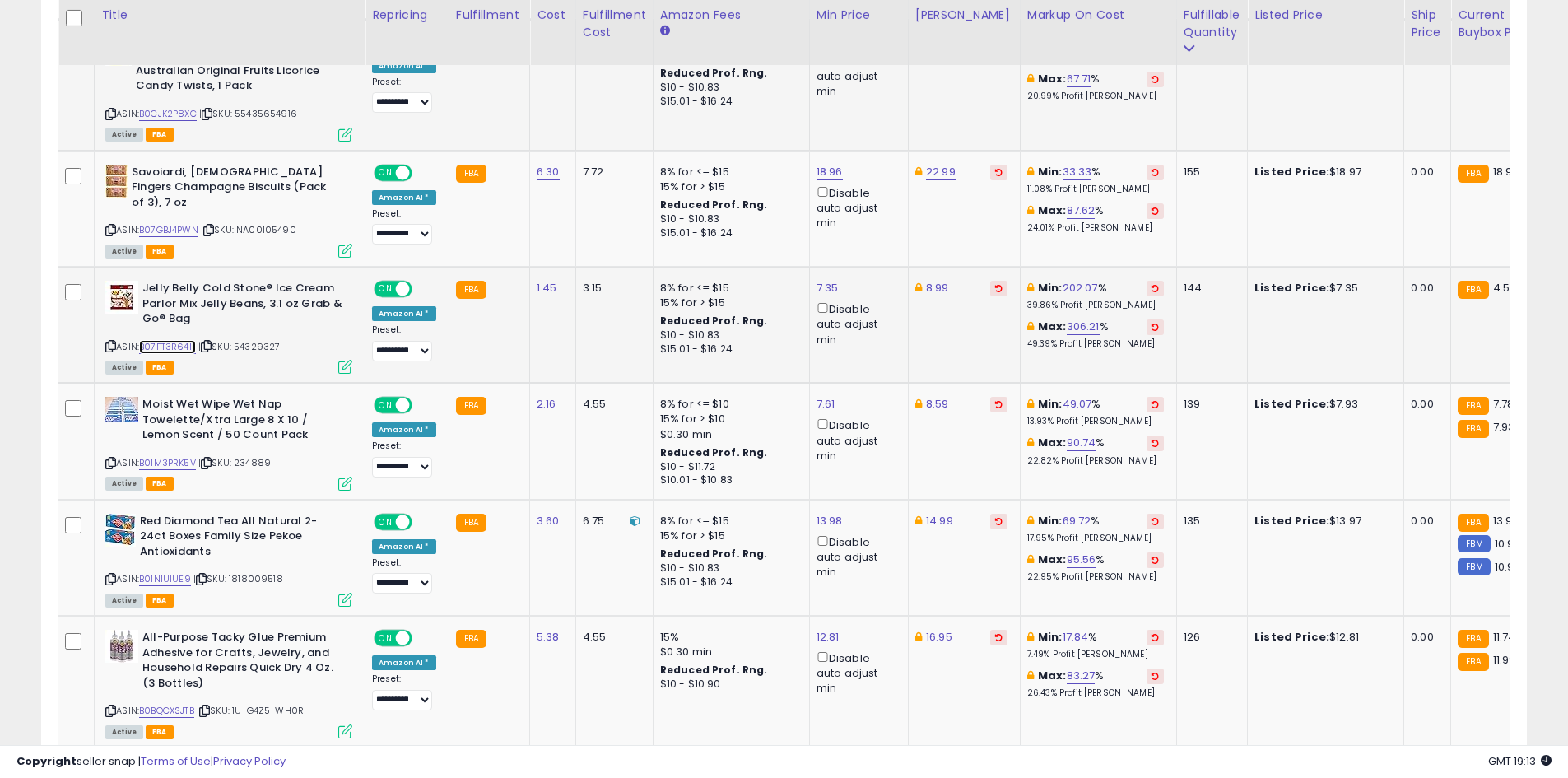
click at [157, 340] on link "B07FT3R64H" at bounding box center [167, 346] width 56 height 14
click at [821, 280] on link "7.35" at bounding box center [828, 288] width 22 height 17
type input "*"
click button "submit" at bounding box center [866, 214] width 28 height 25
click at [928, 280] on link "8.99" at bounding box center [937, 288] width 23 height 17
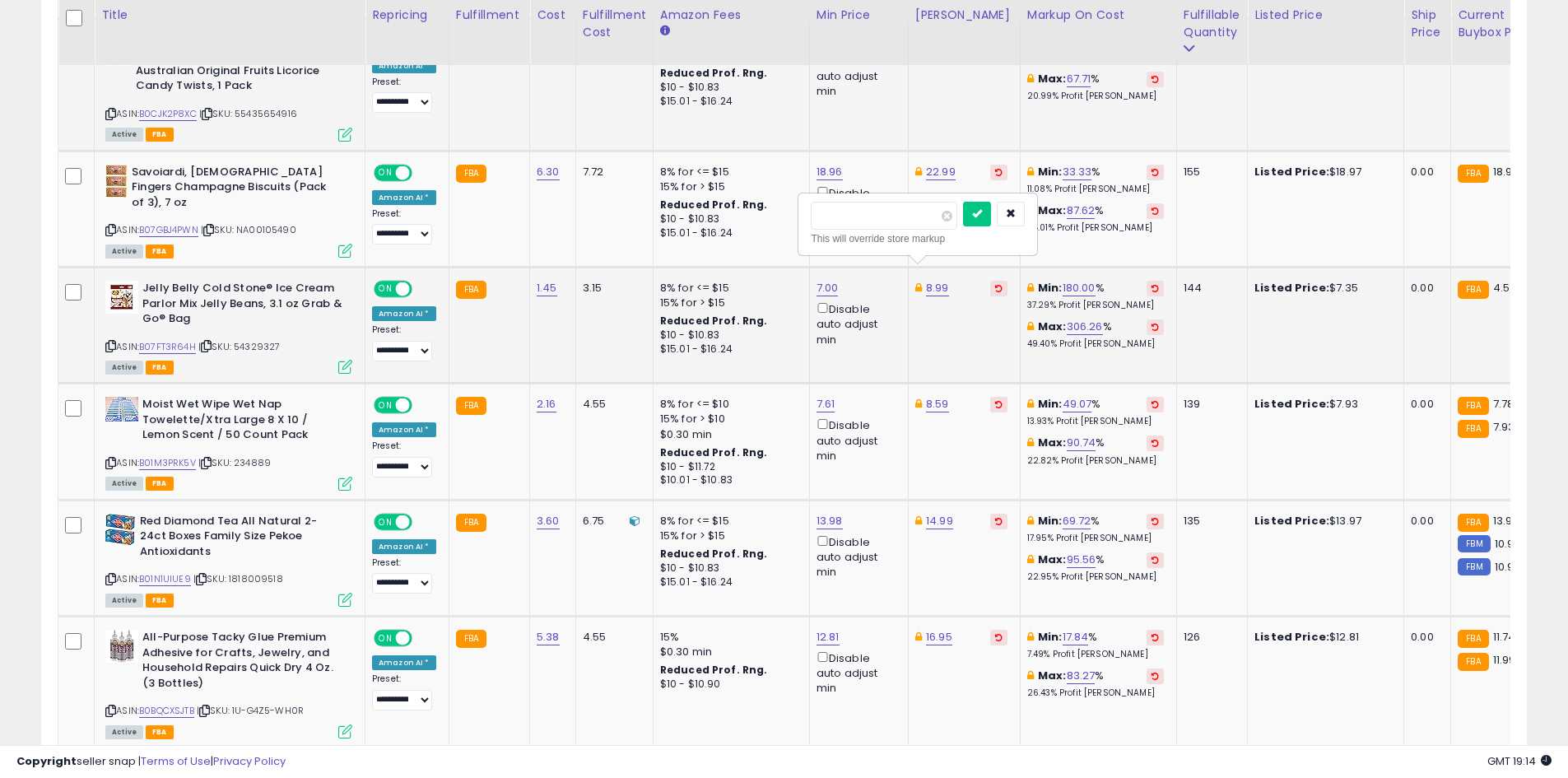
type input "*"
type input "****"
click button "submit" at bounding box center [977, 214] width 28 height 25
click at [827, 280] on link "7.00" at bounding box center [828, 288] width 22 height 17
type input "****"
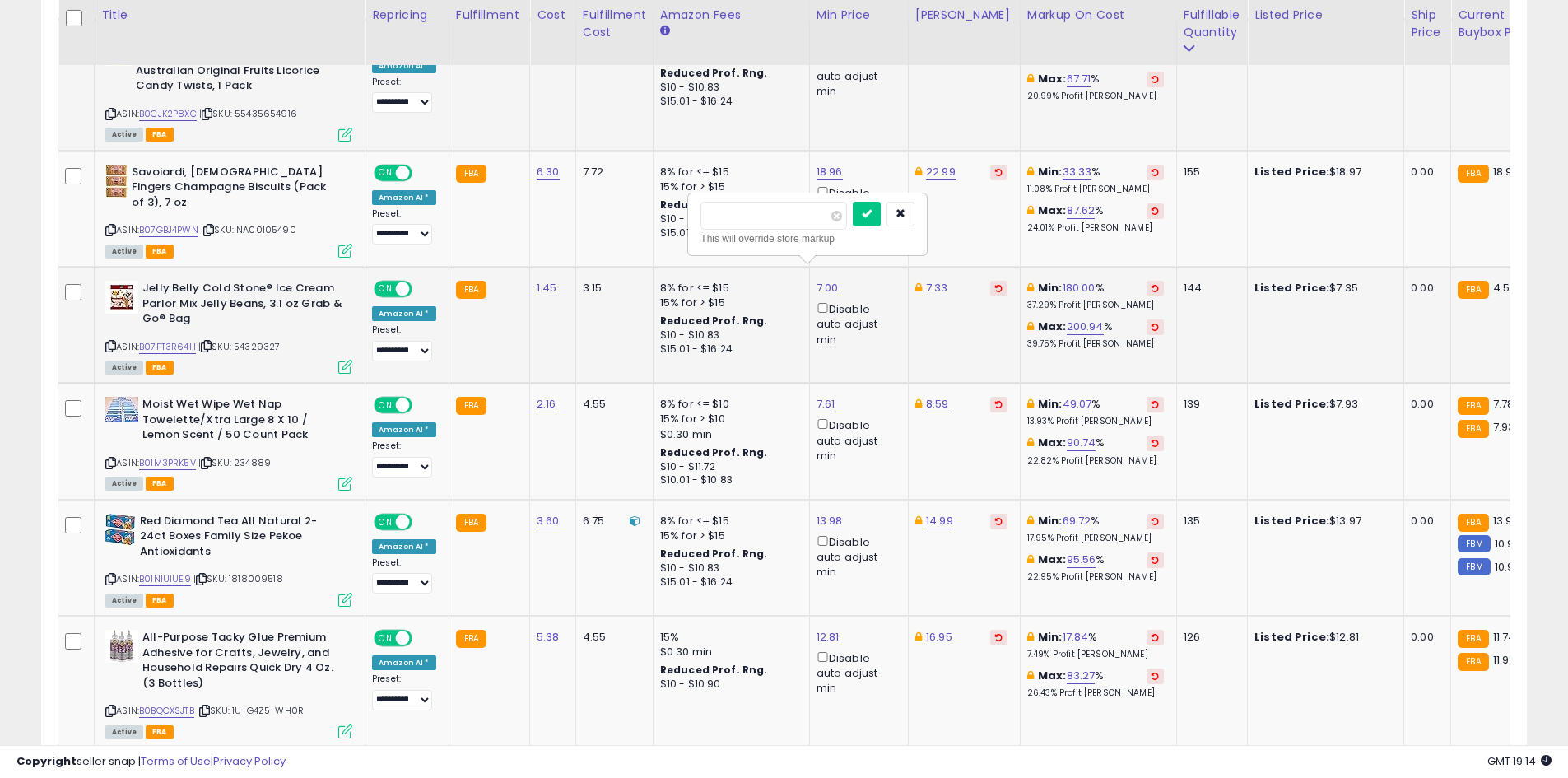
click button "submit" at bounding box center [866, 214] width 28 height 25
click at [180, 457] on link "B01M3PRK5V" at bounding box center [167, 463] width 56 height 14
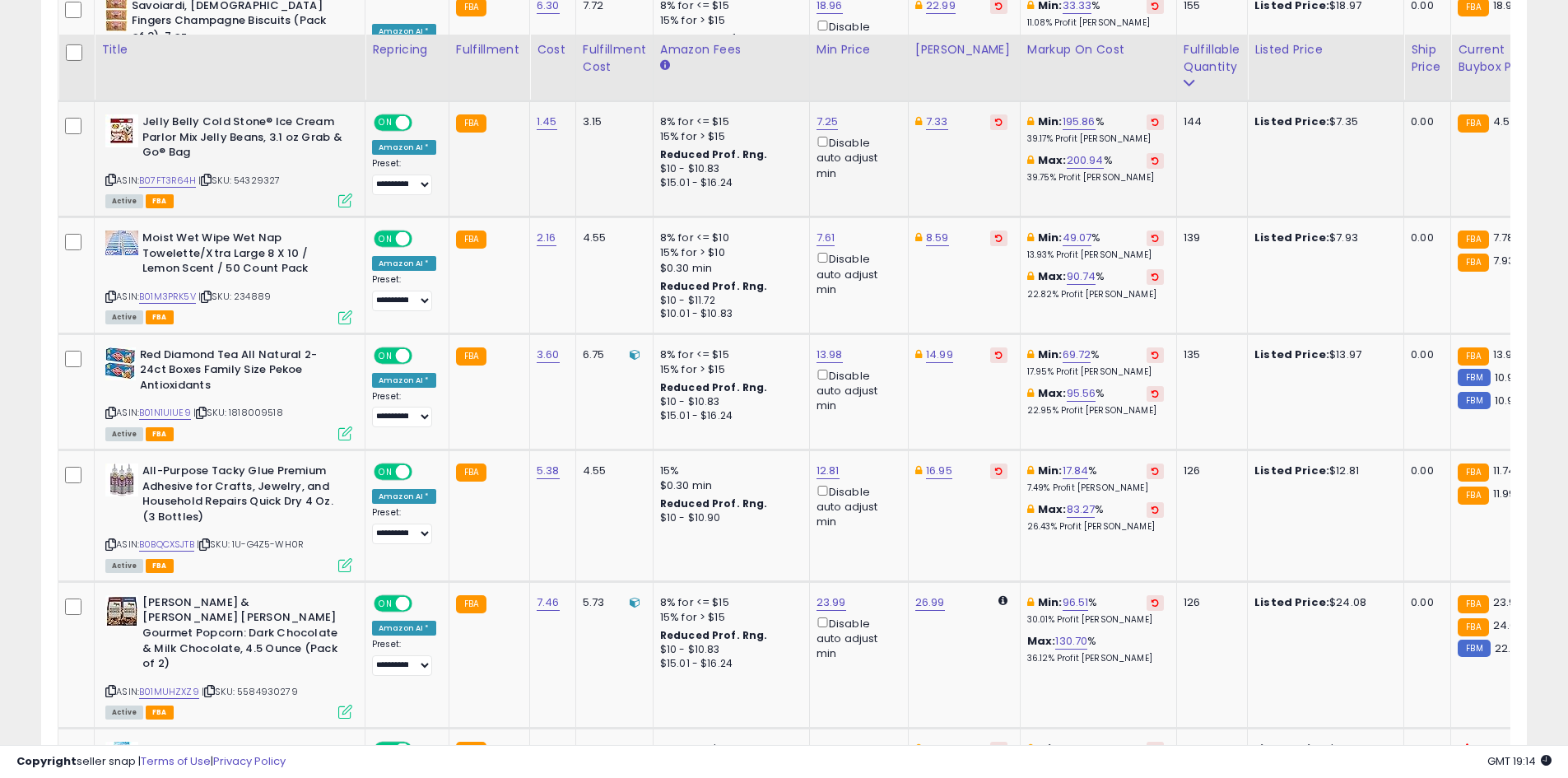
scroll to position [2330, 0]
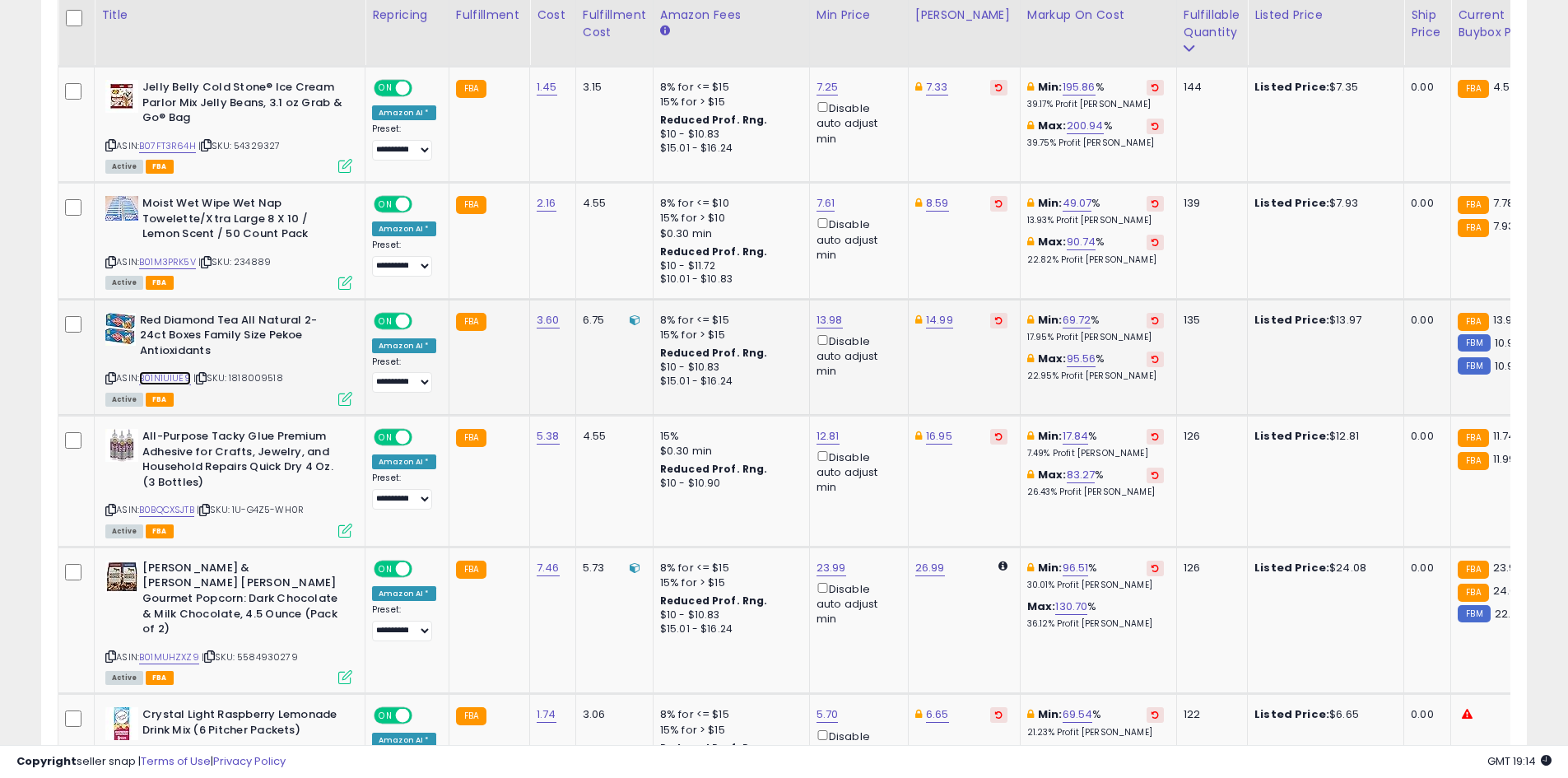
click at [178, 371] on link "B01N1UIUE9" at bounding box center [165, 378] width 52 height 14
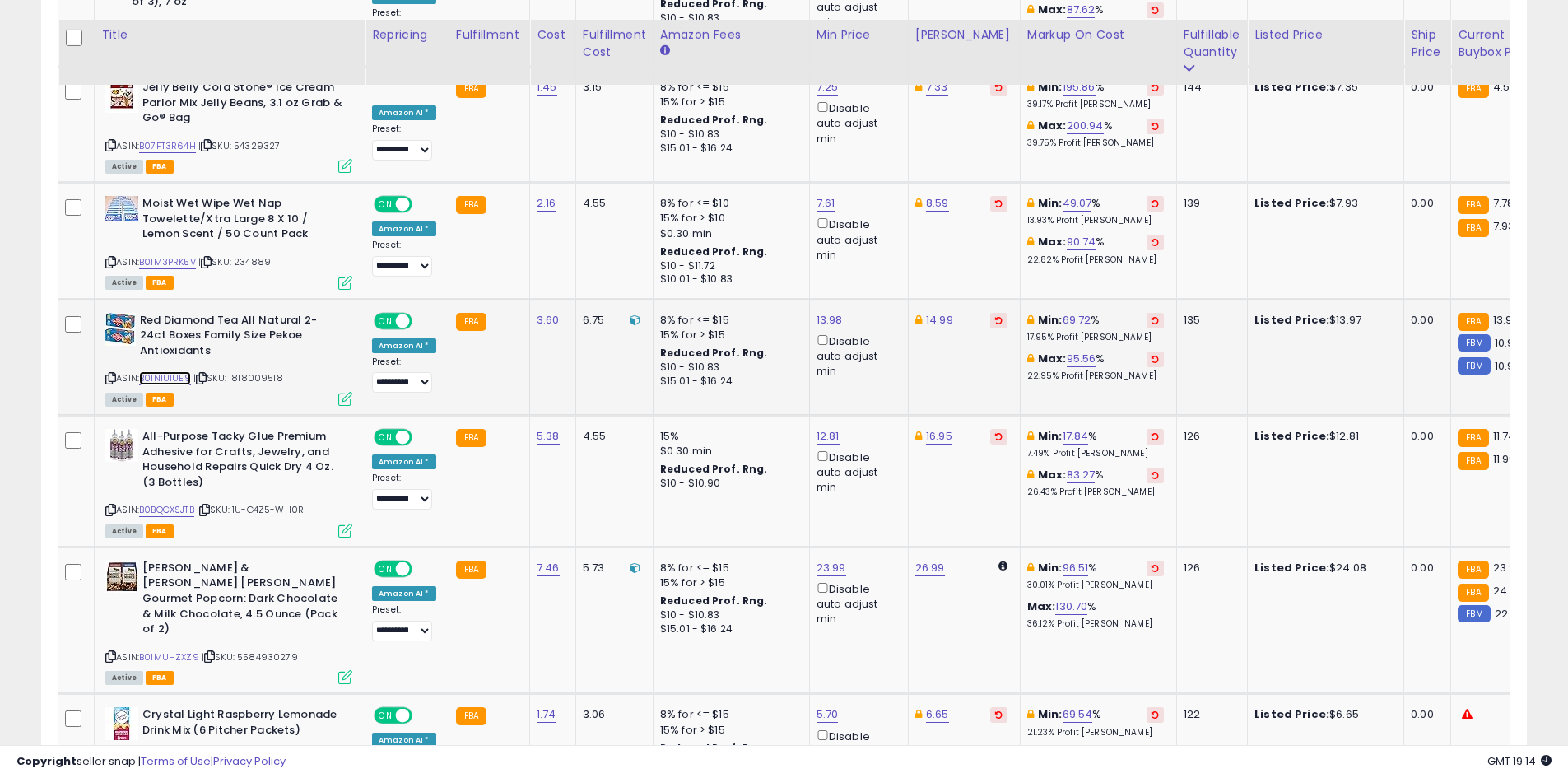
scroll to position [2413, 0]
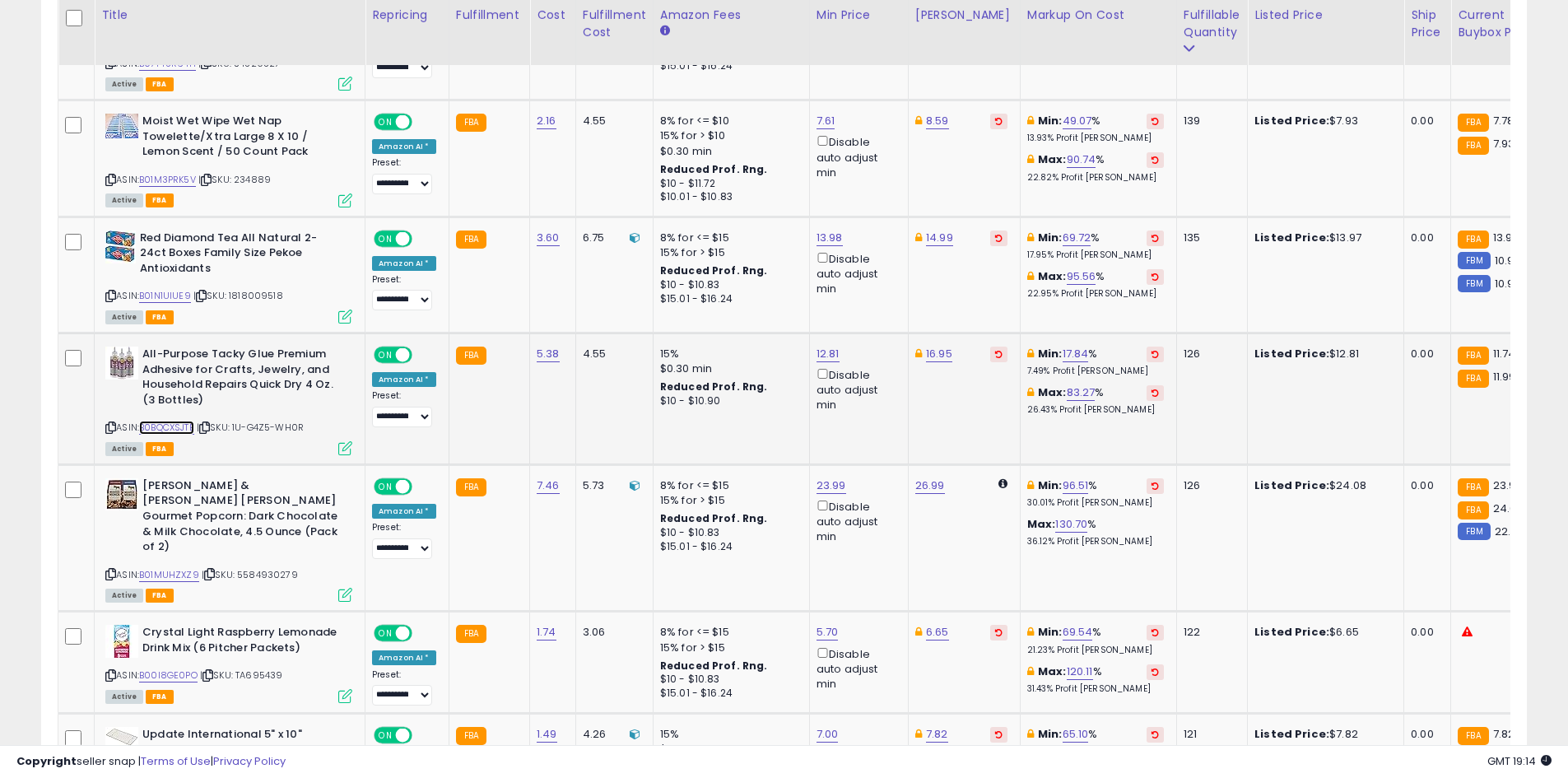
click at [167, 420] on link "B0BQCXSJTB" at bounding box center [167, 427] width 56 height 14
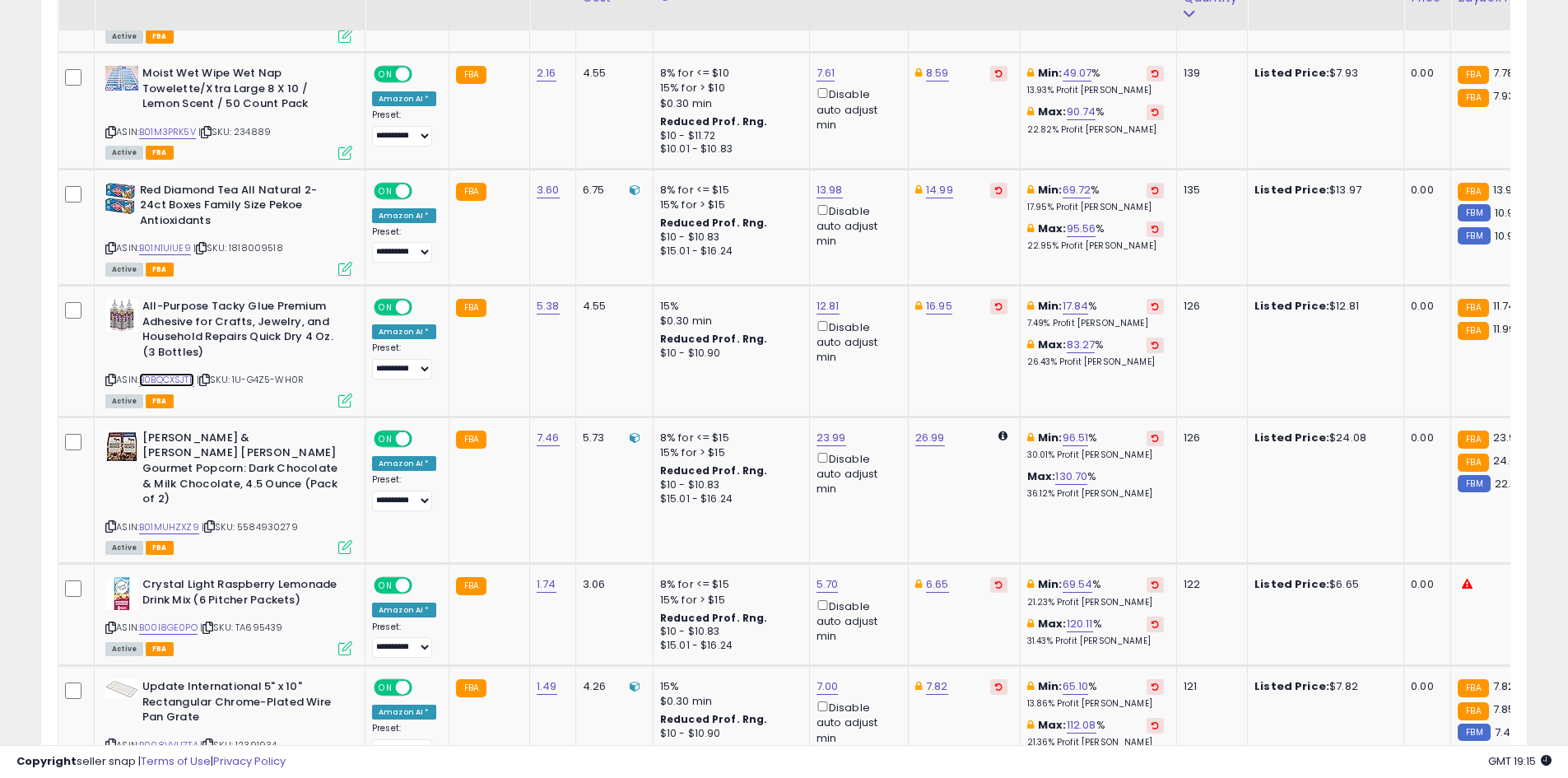
scroll to position [2495, 0]
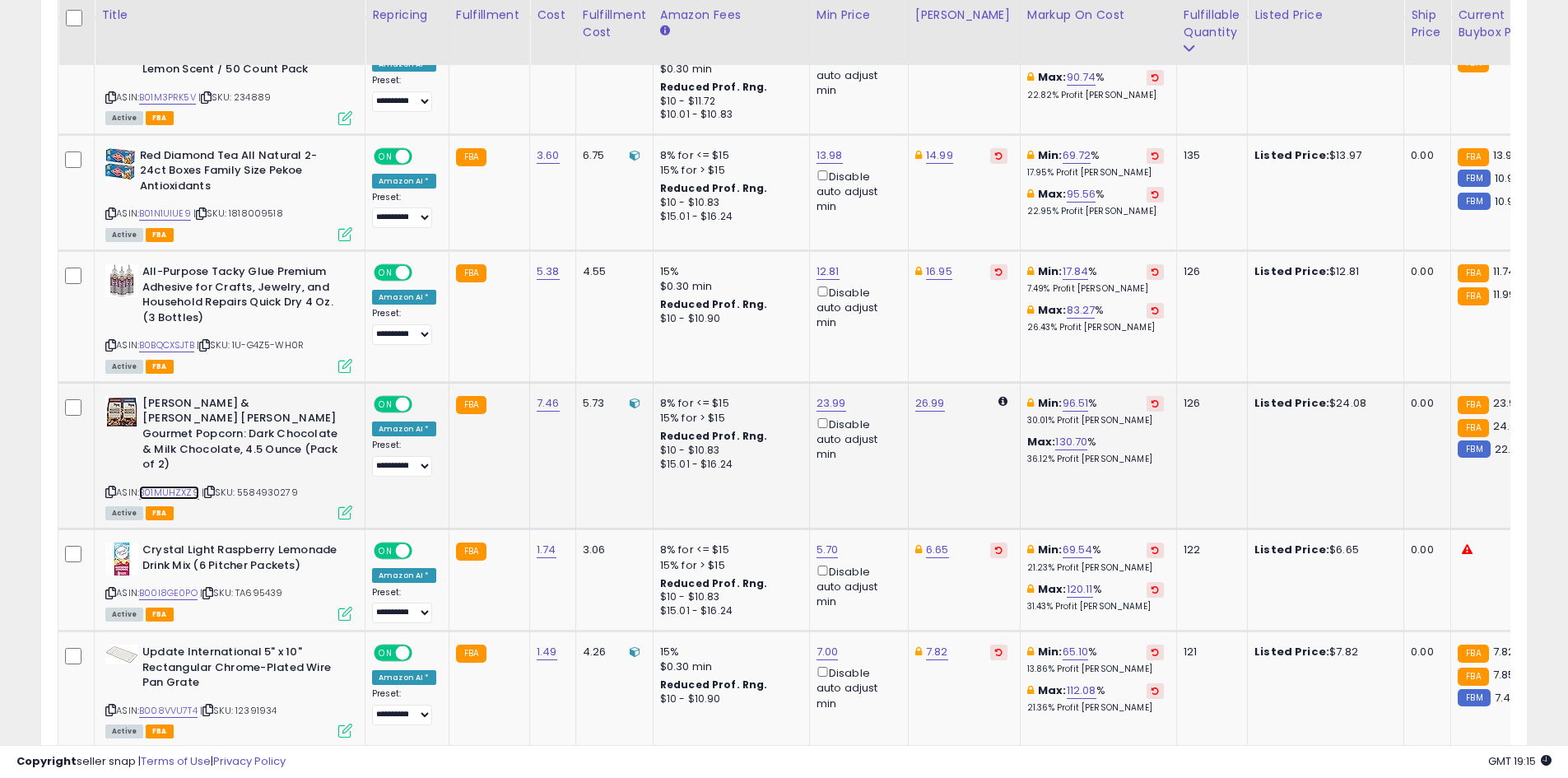
click at [162, 486] on link "B01MUHZXZ9" at bounding box center [168, 493] width 60 height 14
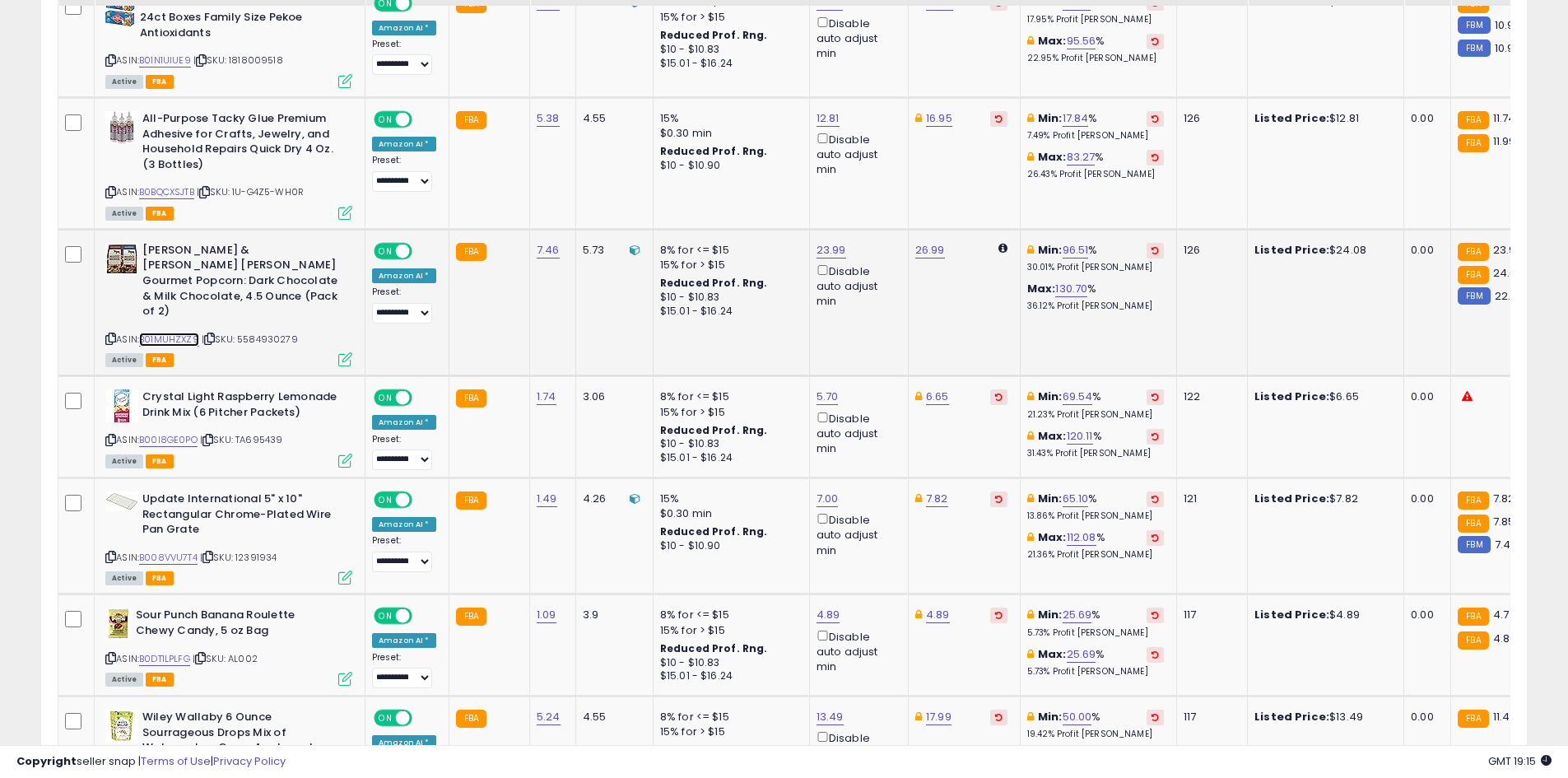
scroll to position [2660, 0]
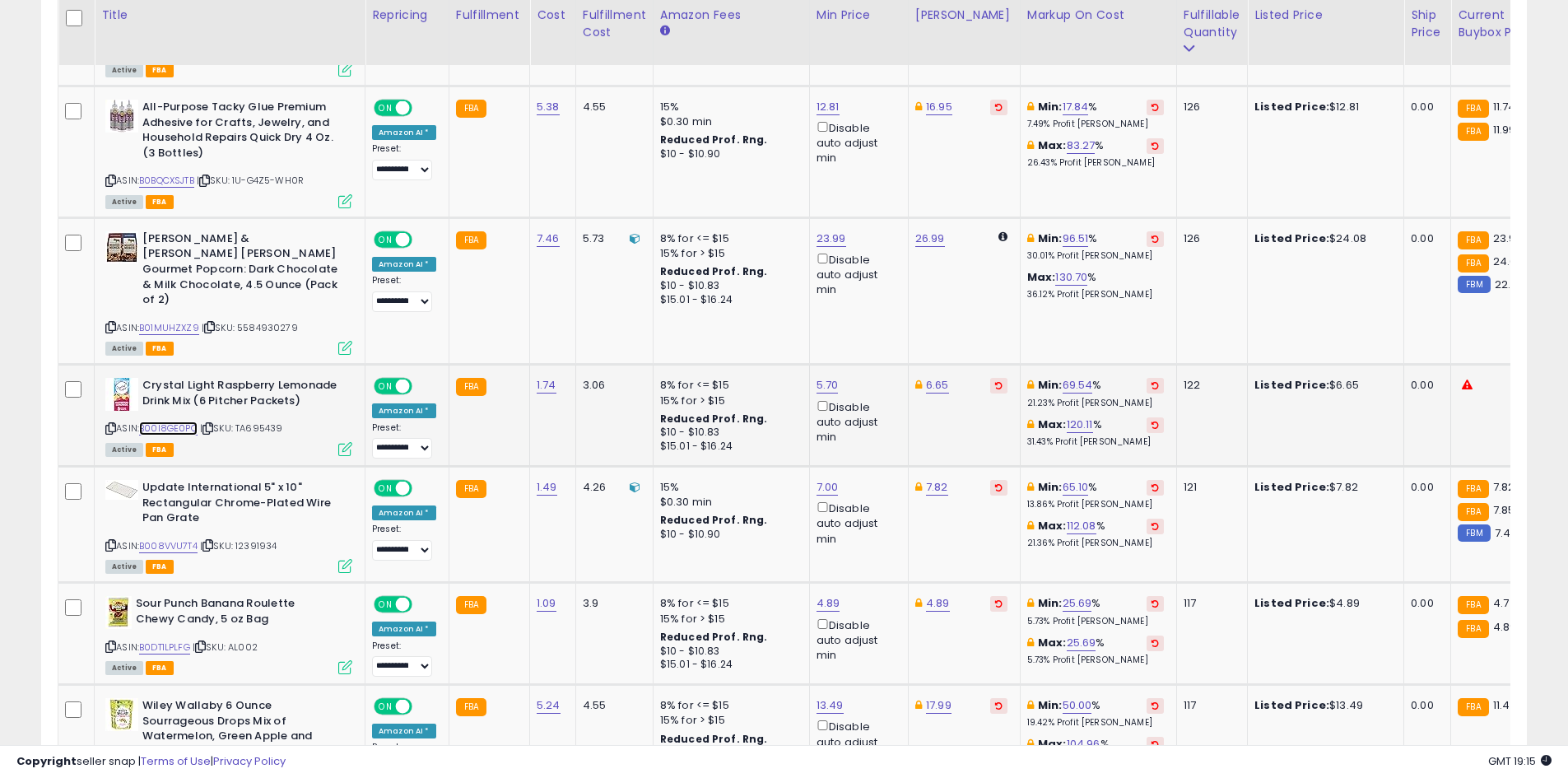
click at [177, 421] on link "B00I8GE0PO" at bounding box center [168, 428] width 58 height 14
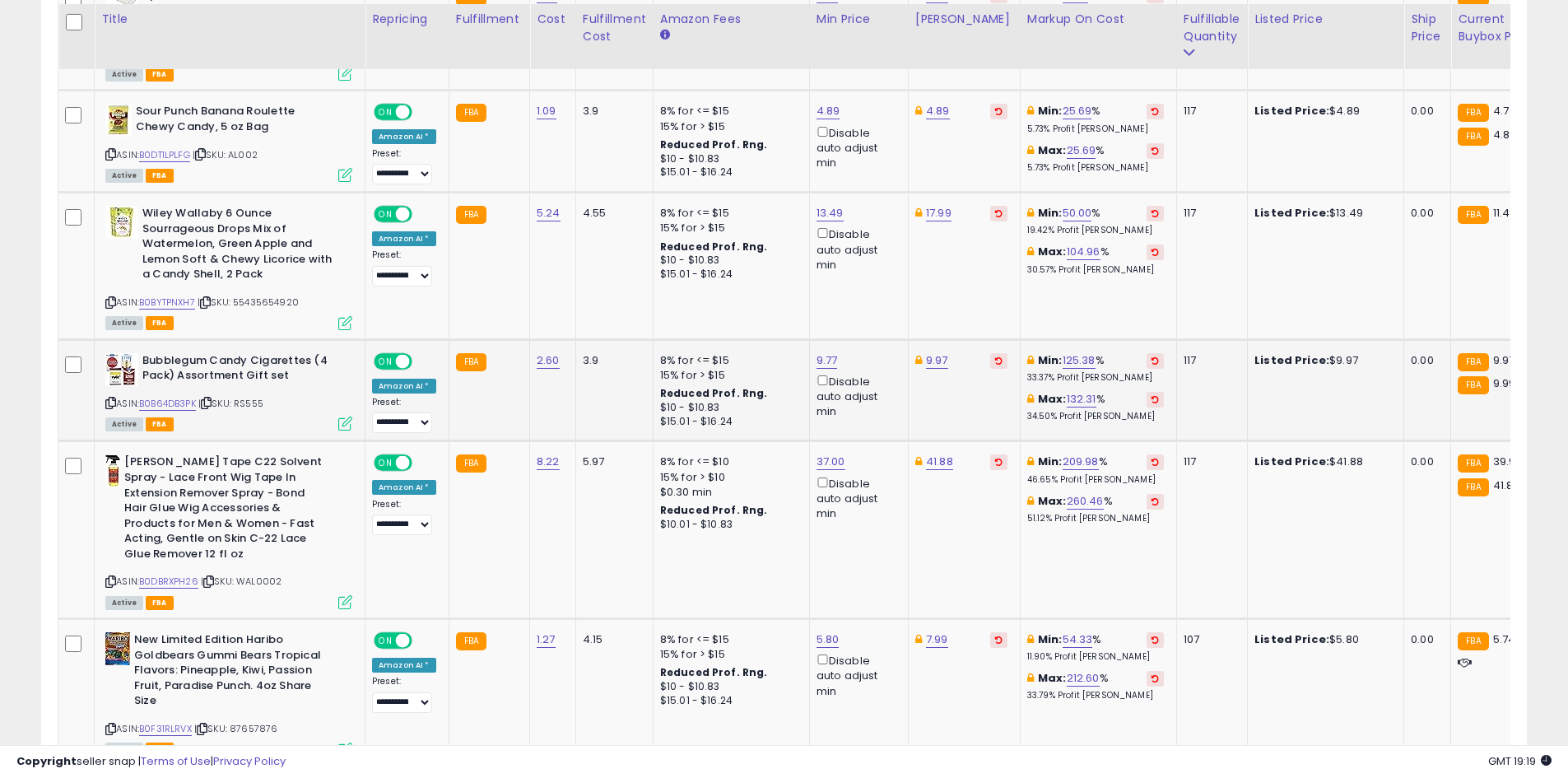
scroll to position [3234, 0]
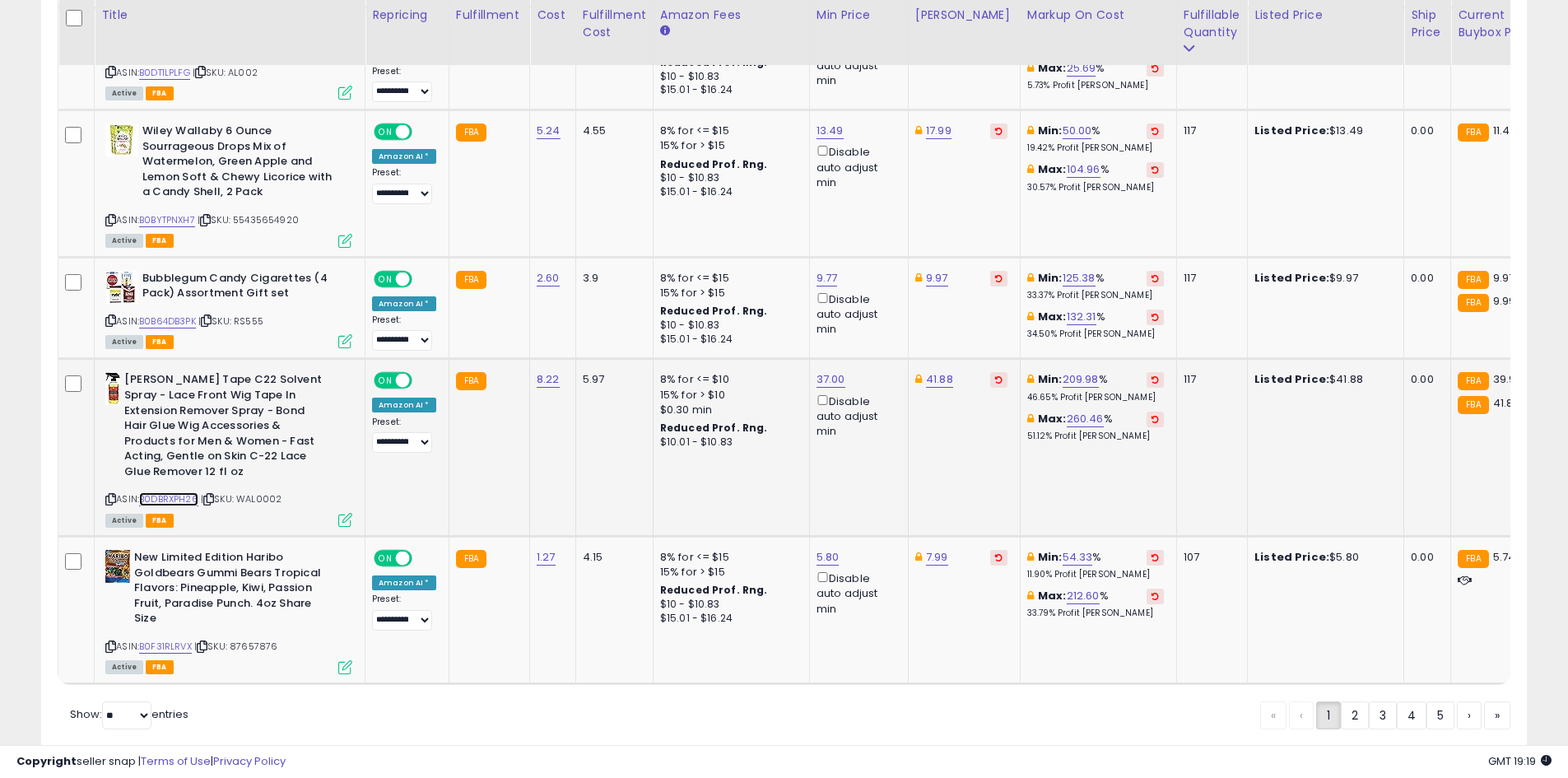
click at [181, 493] on link "B0DBRXPH26" at bounding box center [168, 499] width 59 height 14
click at [941, 371] on link "41.88" at bounding box center [939, 380] width 27 height 17
type input "*"
type input "*****"
click button "submit" at bounding box center [979, 290] width 28 height 25
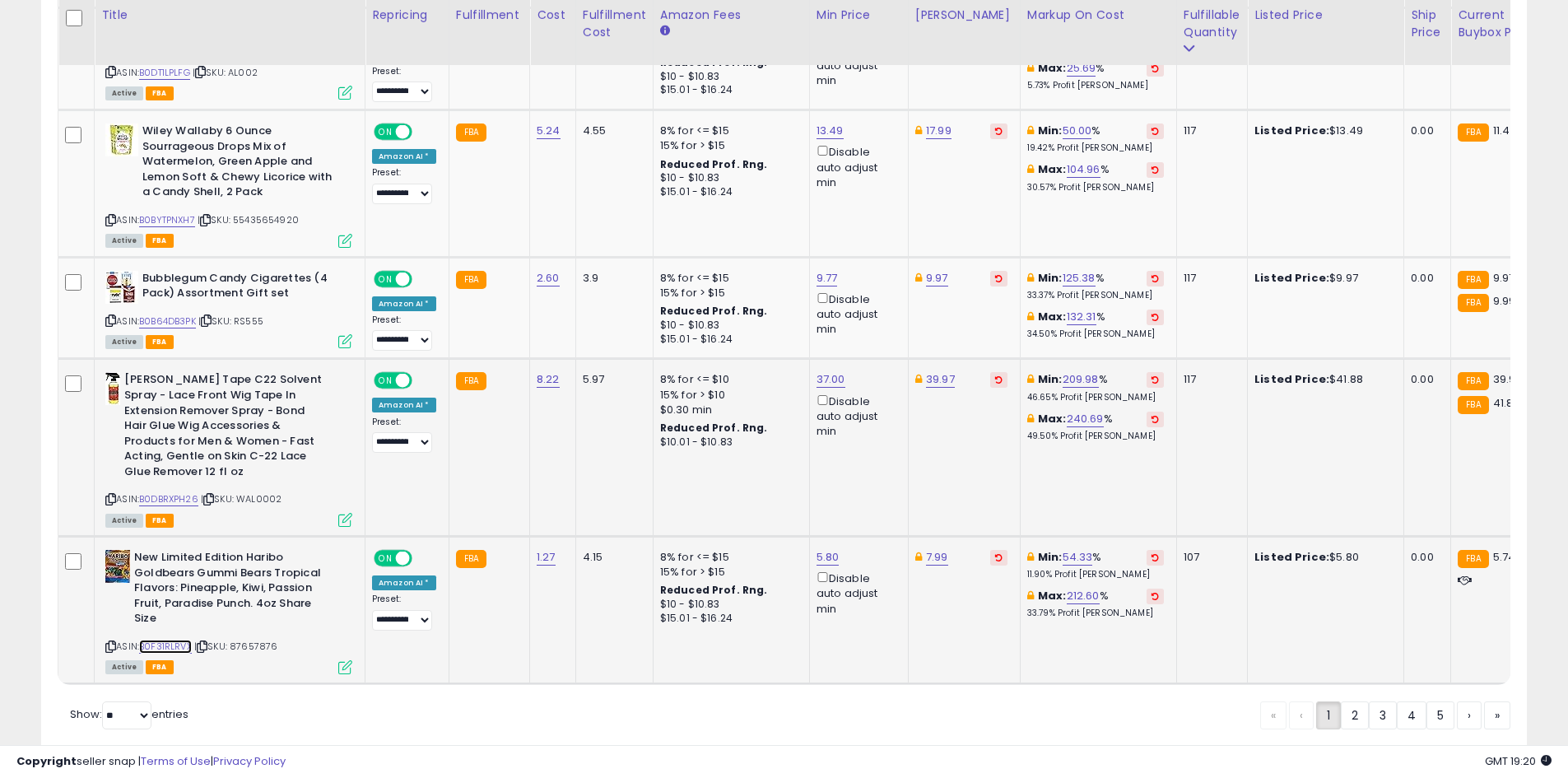
click at [186, 640] on link "B0F31RLRVX" at bounding box center [165, 646] width 53 height 14
click at [819, 549] on link "5.80" at bounding box center [828, 558] width 23 height 17
type input "****"
click button "submit" at bounding box center [867, 469] width 28 height 25
click at [1342, 701] on link "2" at bounding box center [1354, 715] width 28 height 28
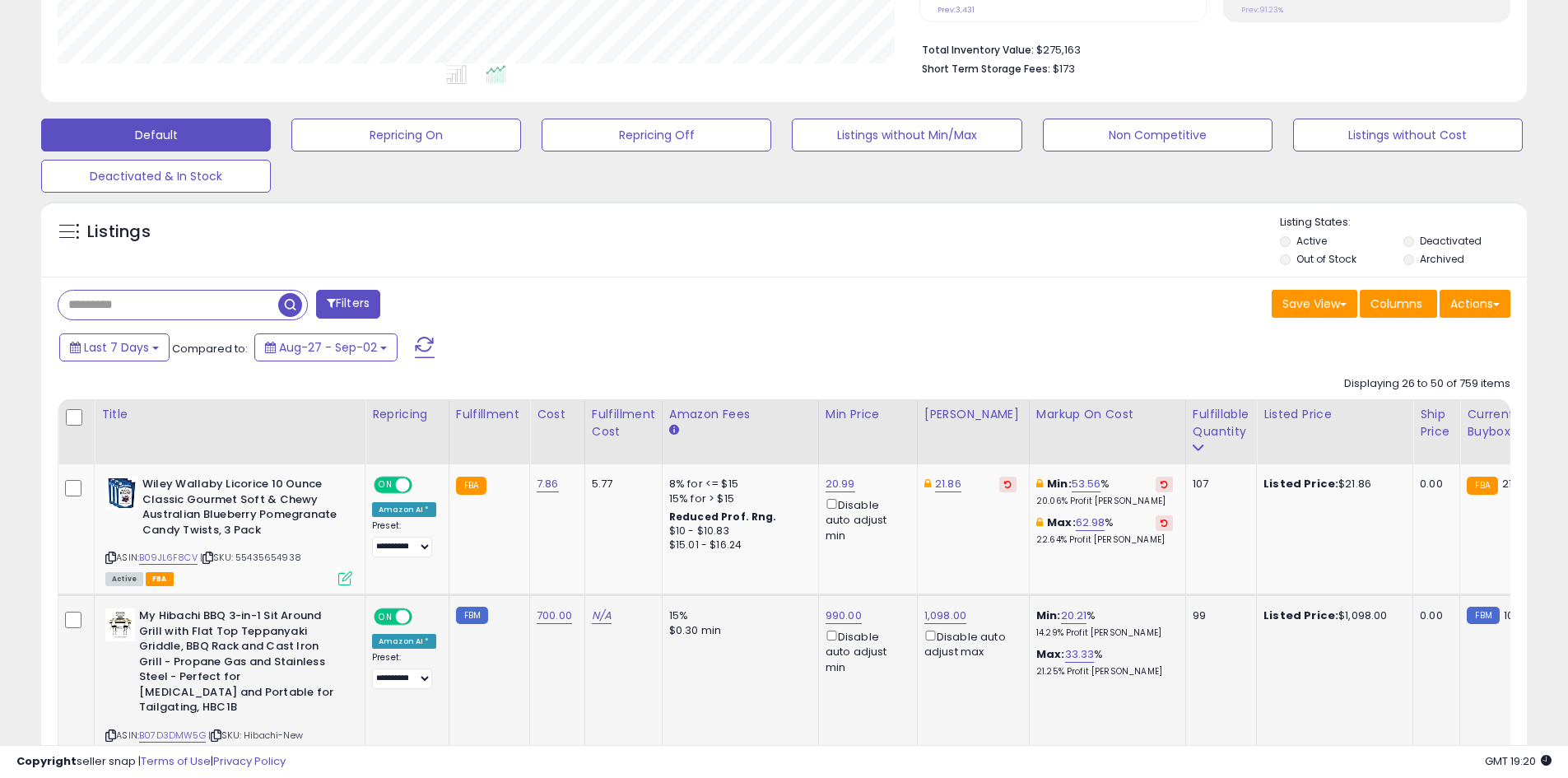
scroll to position [572, 0]
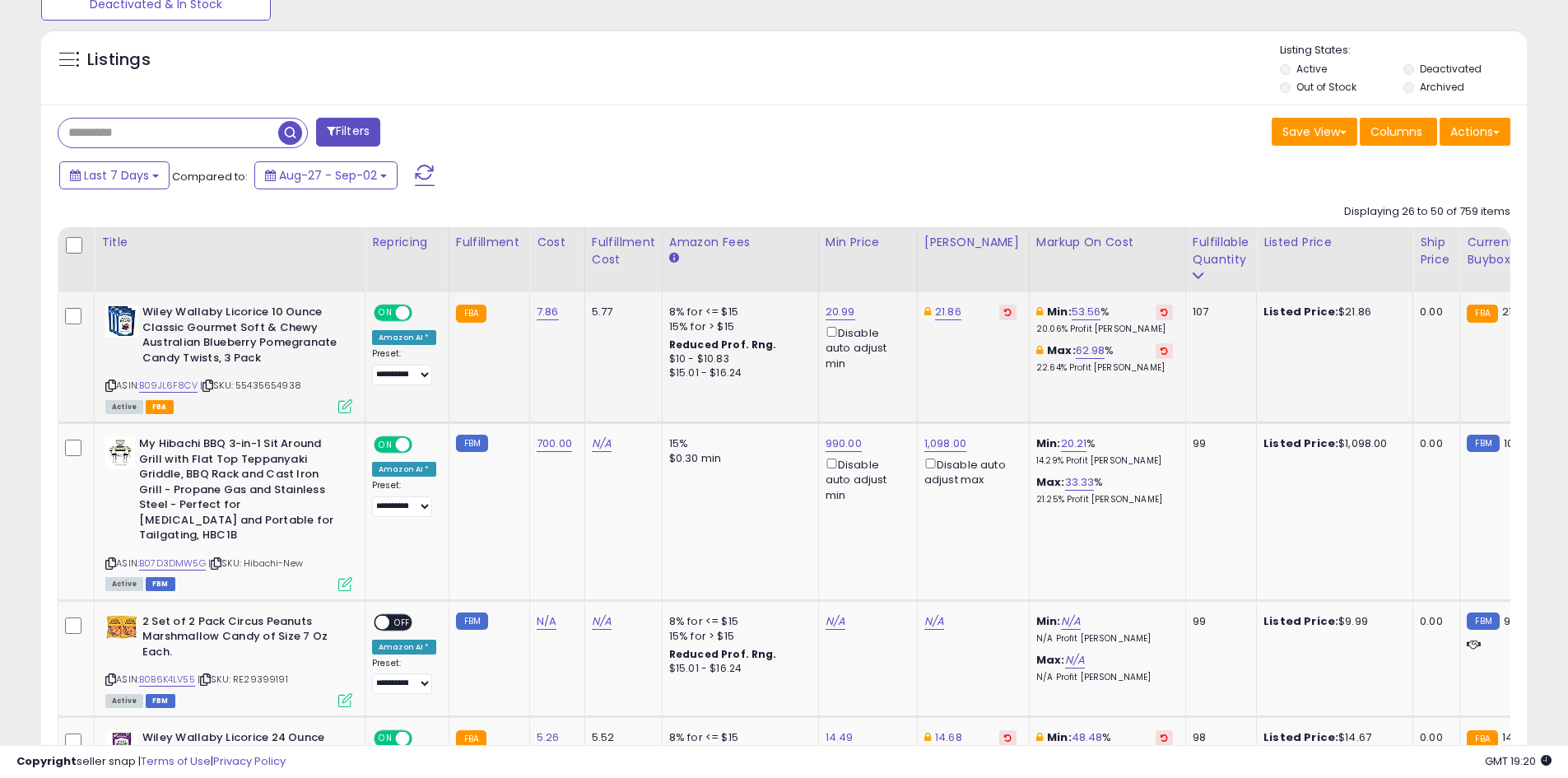
click at [169, 390] on div "ASIN: B09JL6F8CV | SKU: 55435654938 Active FBA" at bounding box center [229, 358] width 247 height 107
click at [168, 388] on link "B09JL6F8CV" at bounding box center [168, 385] width 58 height 14
click at [945, 316] on link "21.86" at bounding box center [948, 312] width 26 height 17
type input "*****"
click button "submit" at bounding box center [989, 253] width 28 height 25
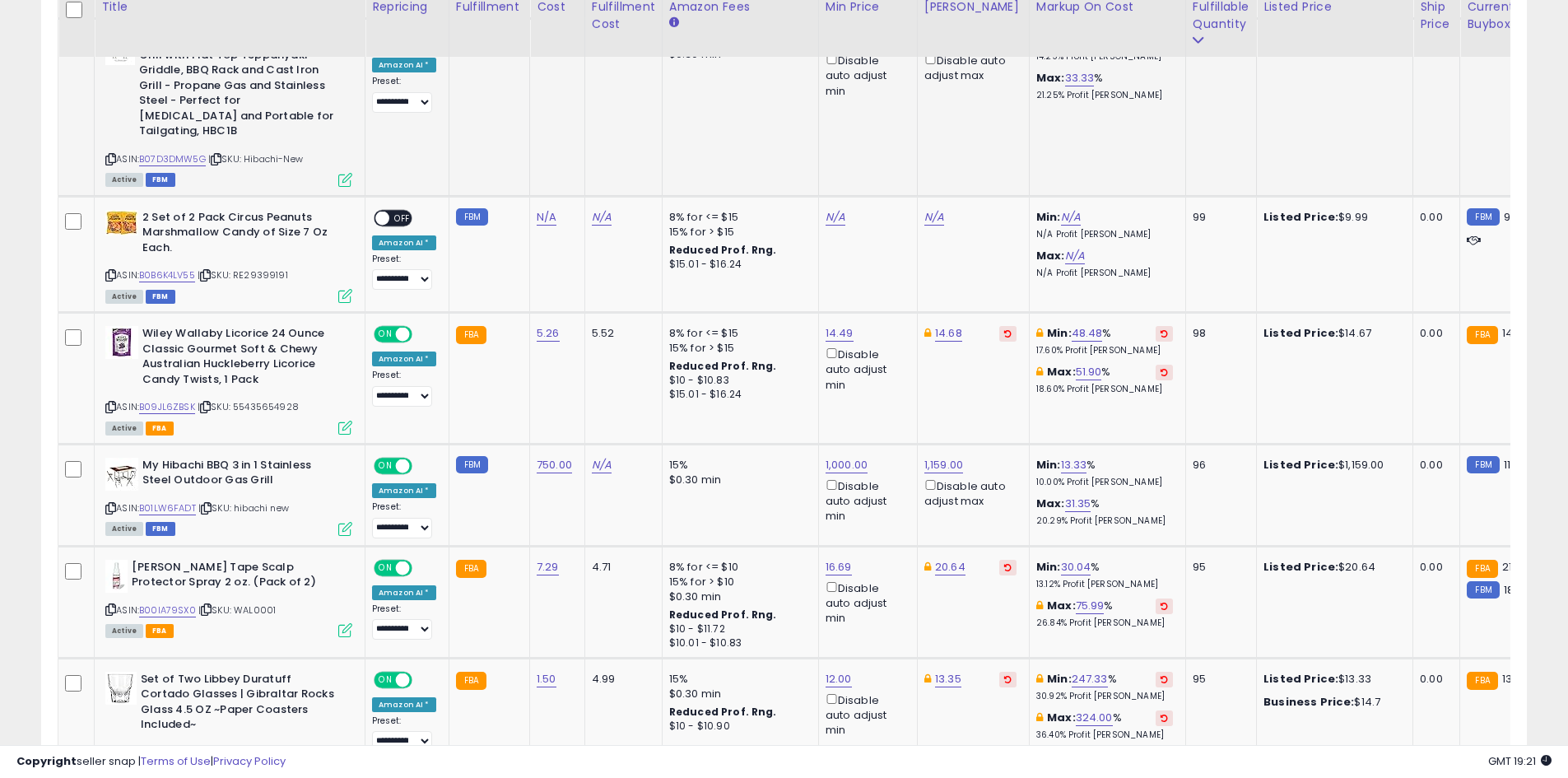
scroll to position [984, 0]
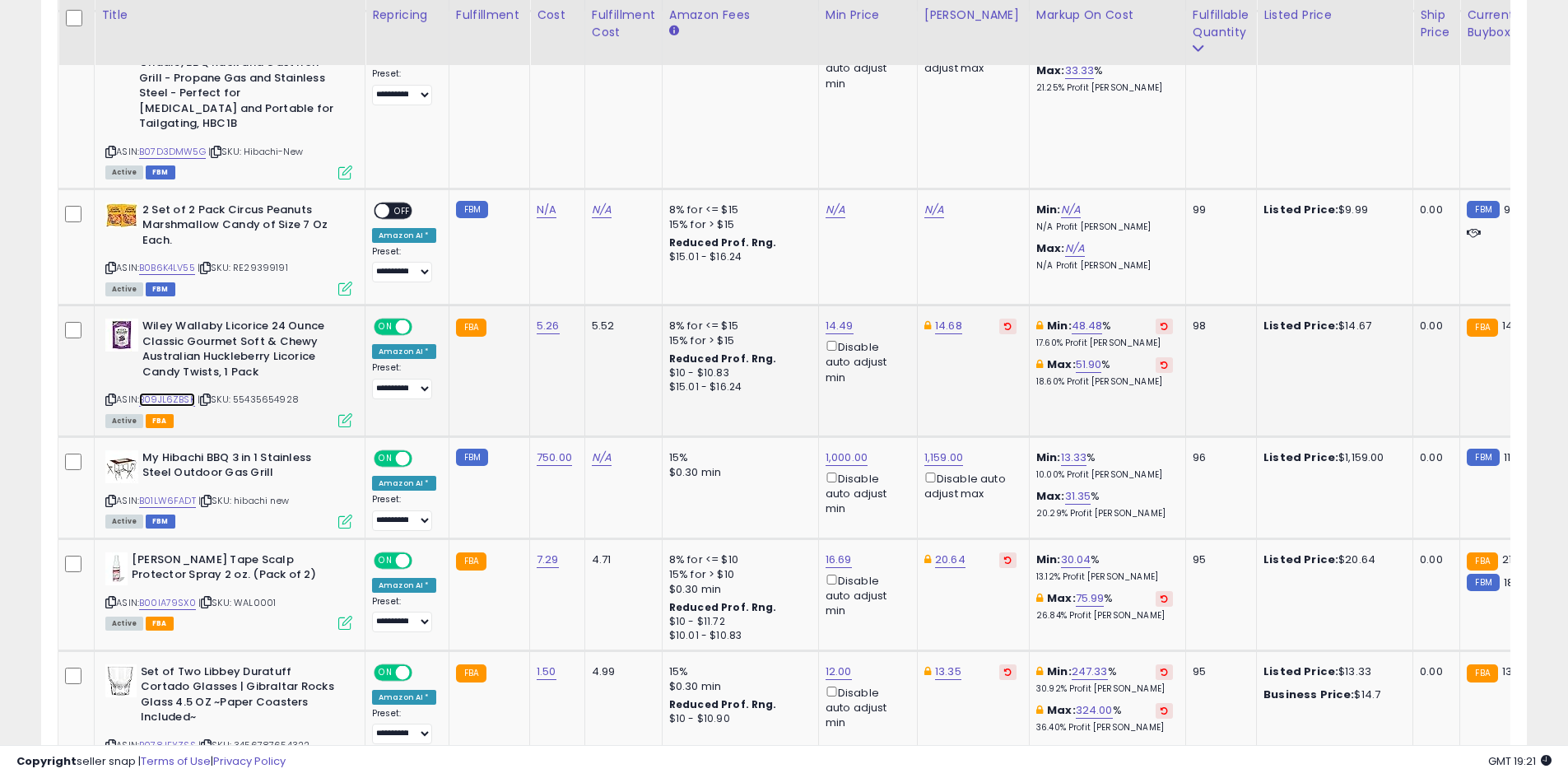
click at [173, 393] on link "B09JL6ZBSK" at bounding box center [167, 399] width 56 height 14
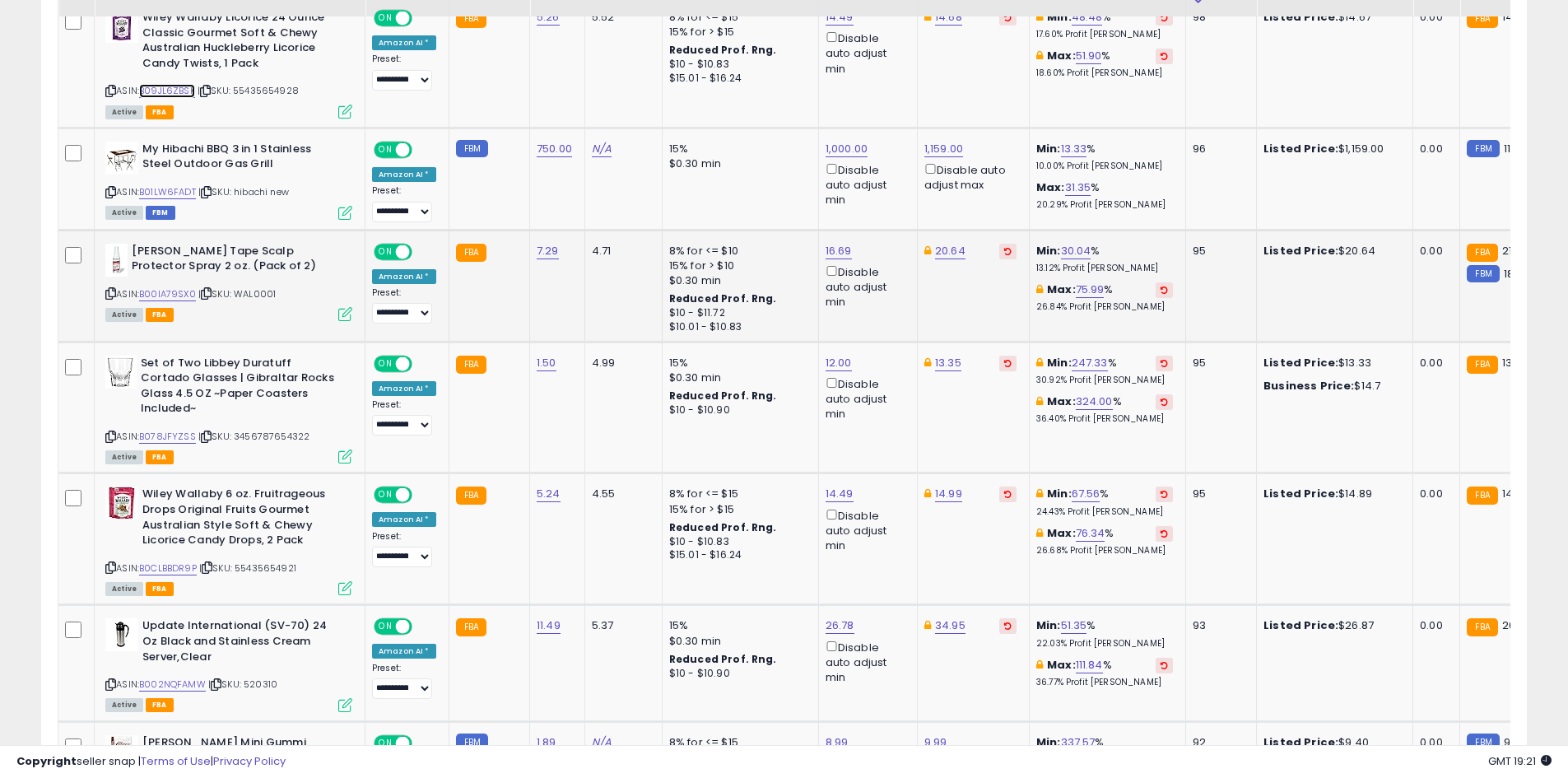
scroll to position [1313, 0]
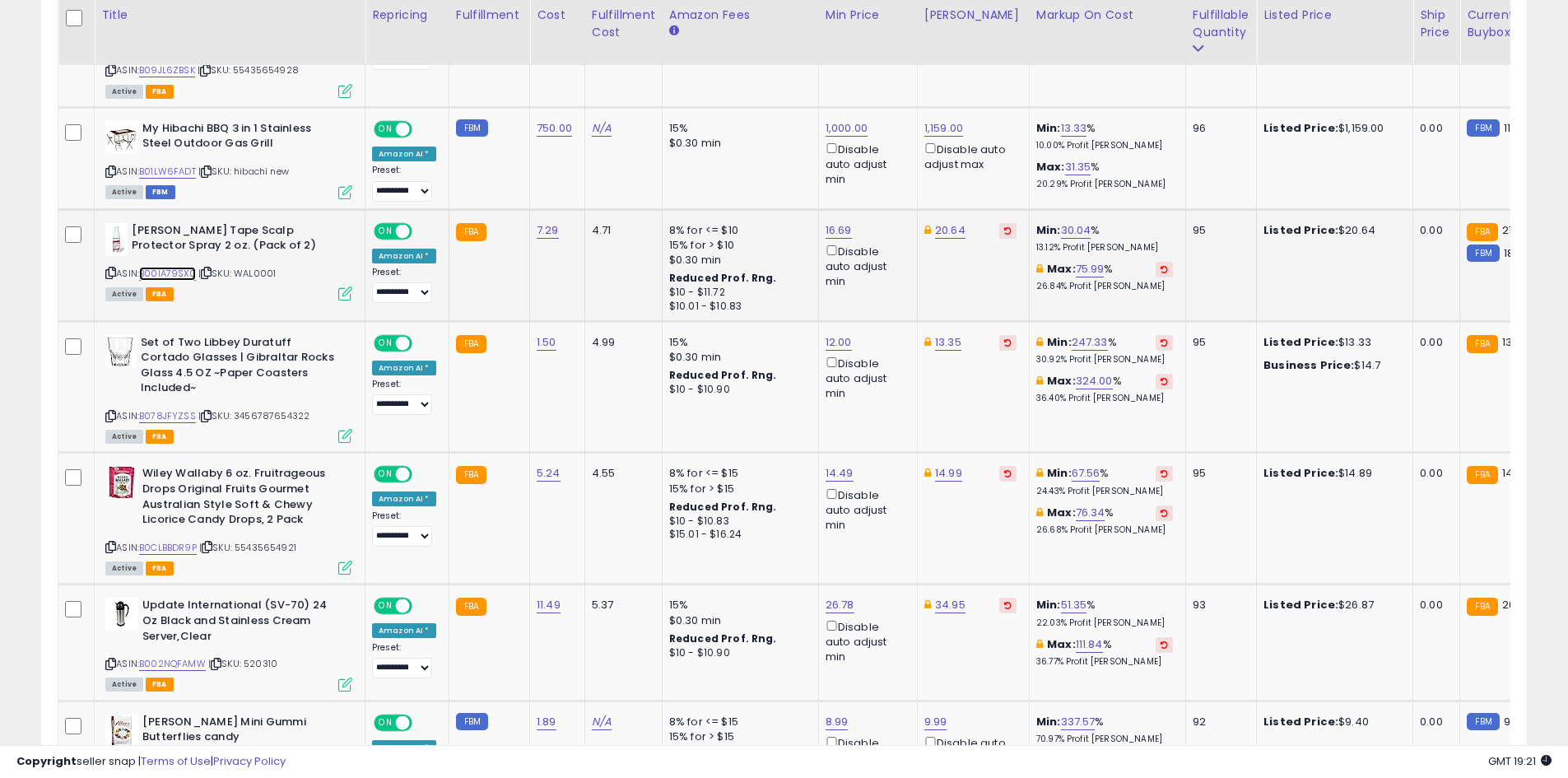
click at [188, 267] on link "B00IA79SX0" at bounding box center [167, 273] width 56 height 14
click at [177, 393] on div "ASIN: B078JFYZSS | SKU: 3456787654322 Active FBA" at bounding box center [229, 389] width 247 height 107
click at [177, 409] on link "B078JFYZSS" at bounding box center [167, 416] width 56 height 14
click at [938, 334] on link "13.35" at bounding box center [948, 343] width 26 height 17
type input "****"
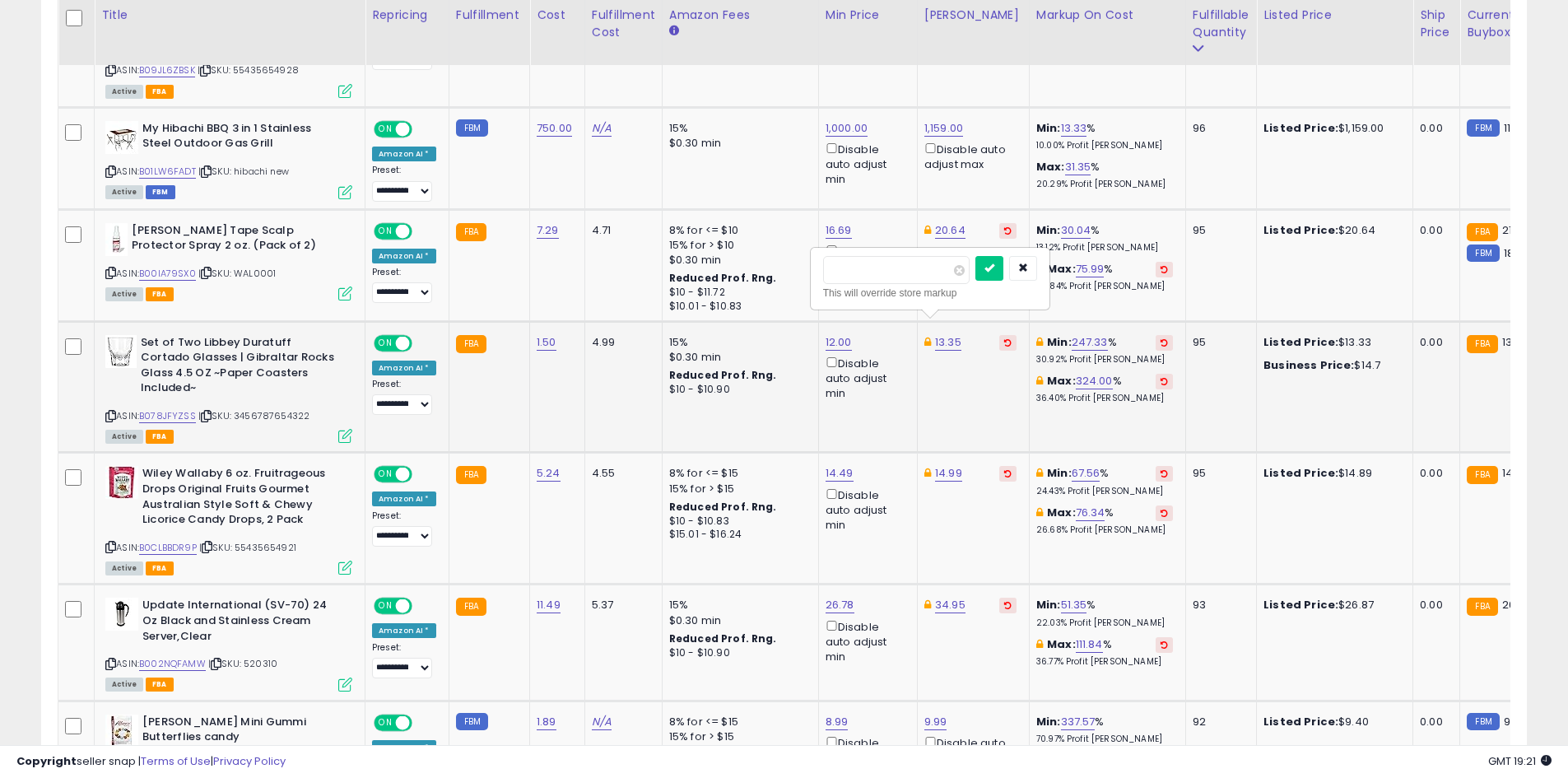
click button "submit" at bounding box center [989, 268] width 28 height 25
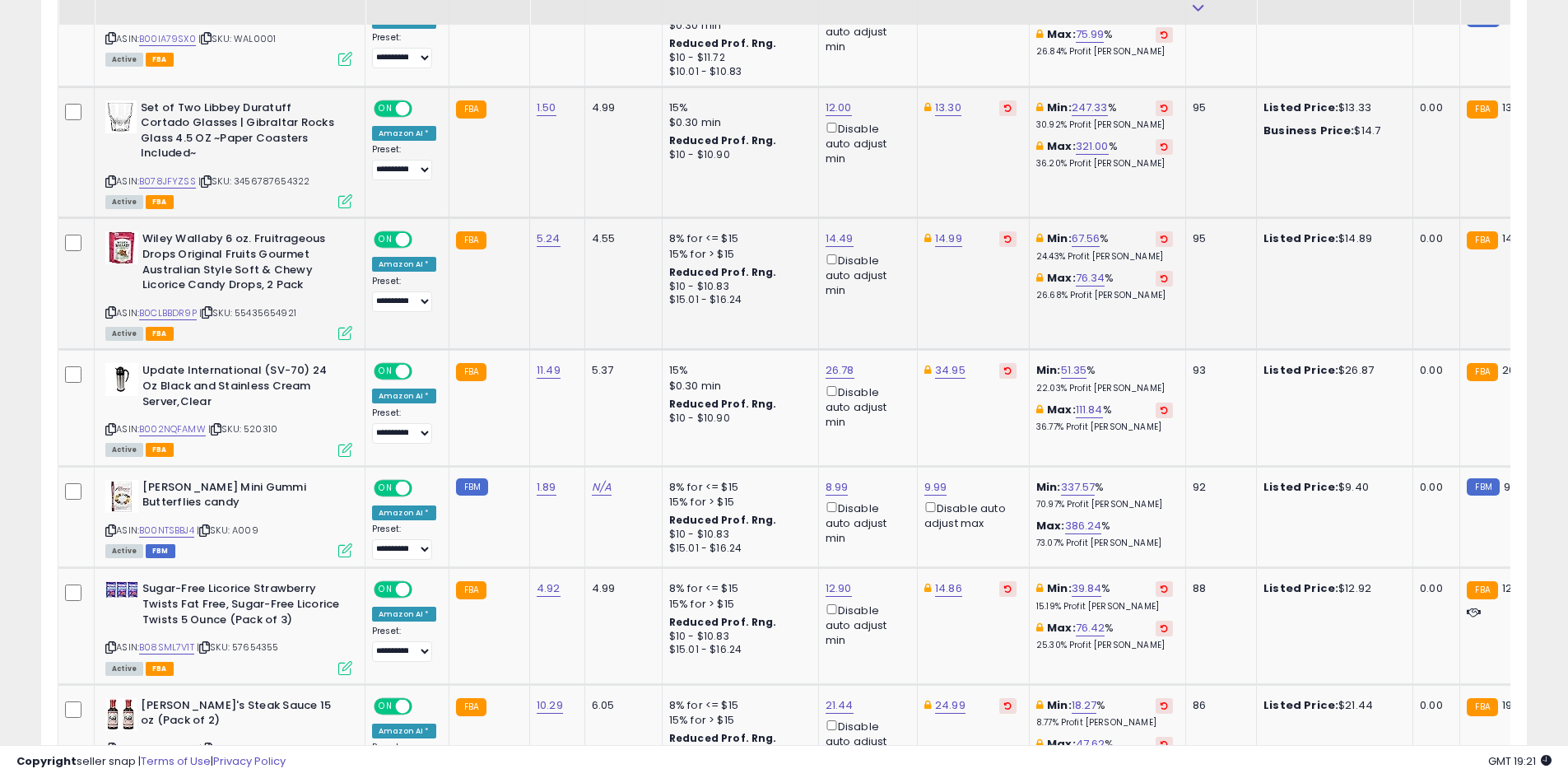
scroll to position [1561, 0]
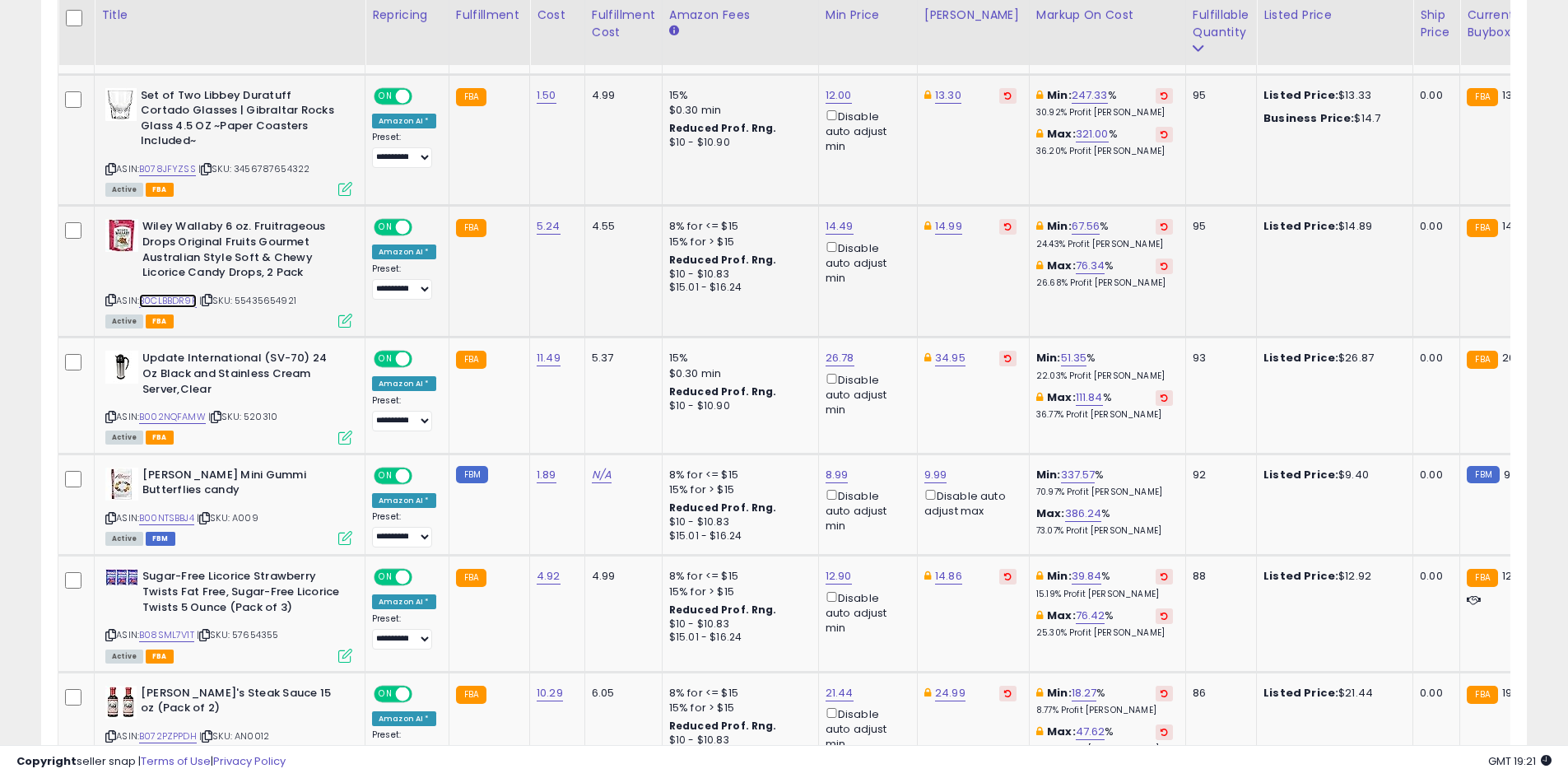
click at [190, 294] on link "B0CLBBDR9P" at bounding box center [168, 300] width 57 height 14
click at [173, 374] on div "ASIN: B002NQFAMW | SKU: 520310 Active FBA" at bounding box center [229, 396] width 247 height 92
click at [174, 410] on link "B002NQFAMW" at bounding box center [172, 417] width 67 height 14
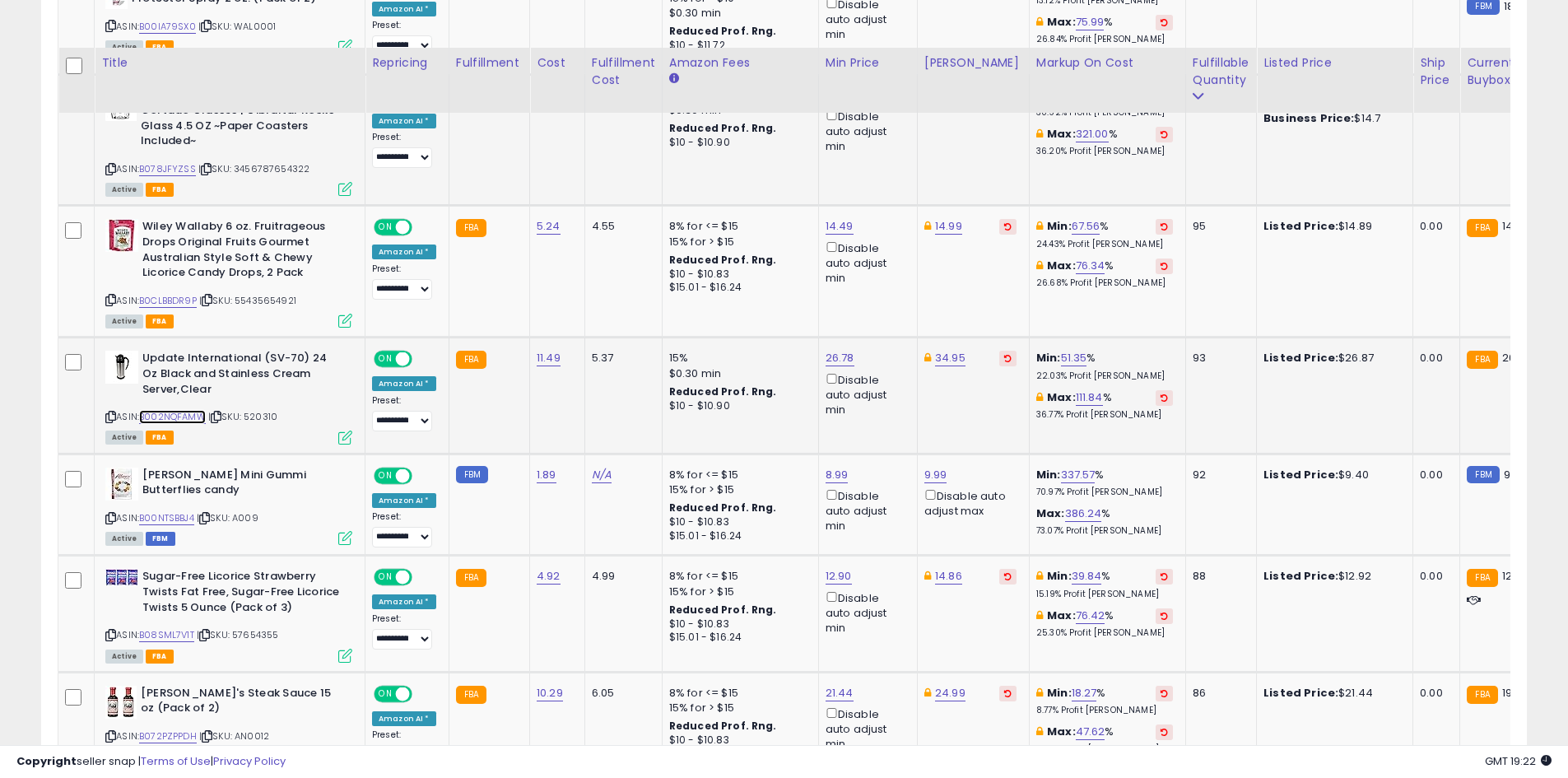
scroll to position [1725, 0]
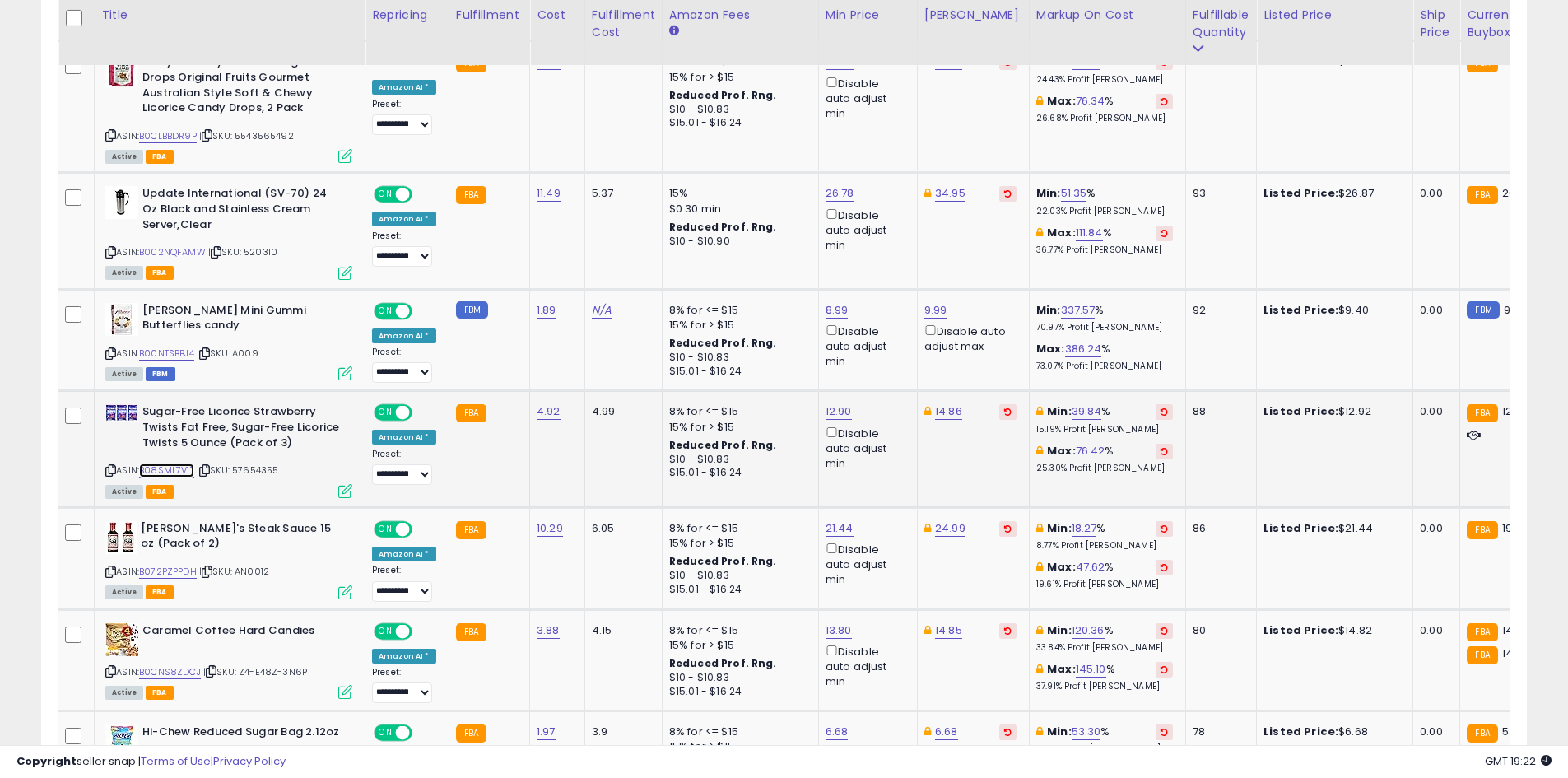
click at [156, 464] on link "B08SML7V1T" at bounding box center [167, 471] width 56 height 14
click at [945, 404] on link "14.86" at bounding box center [948, 412] width 27 height 17
type input "*"
type input "****"
click button "submit" at bounding box center [989, 322] width 28 height 25
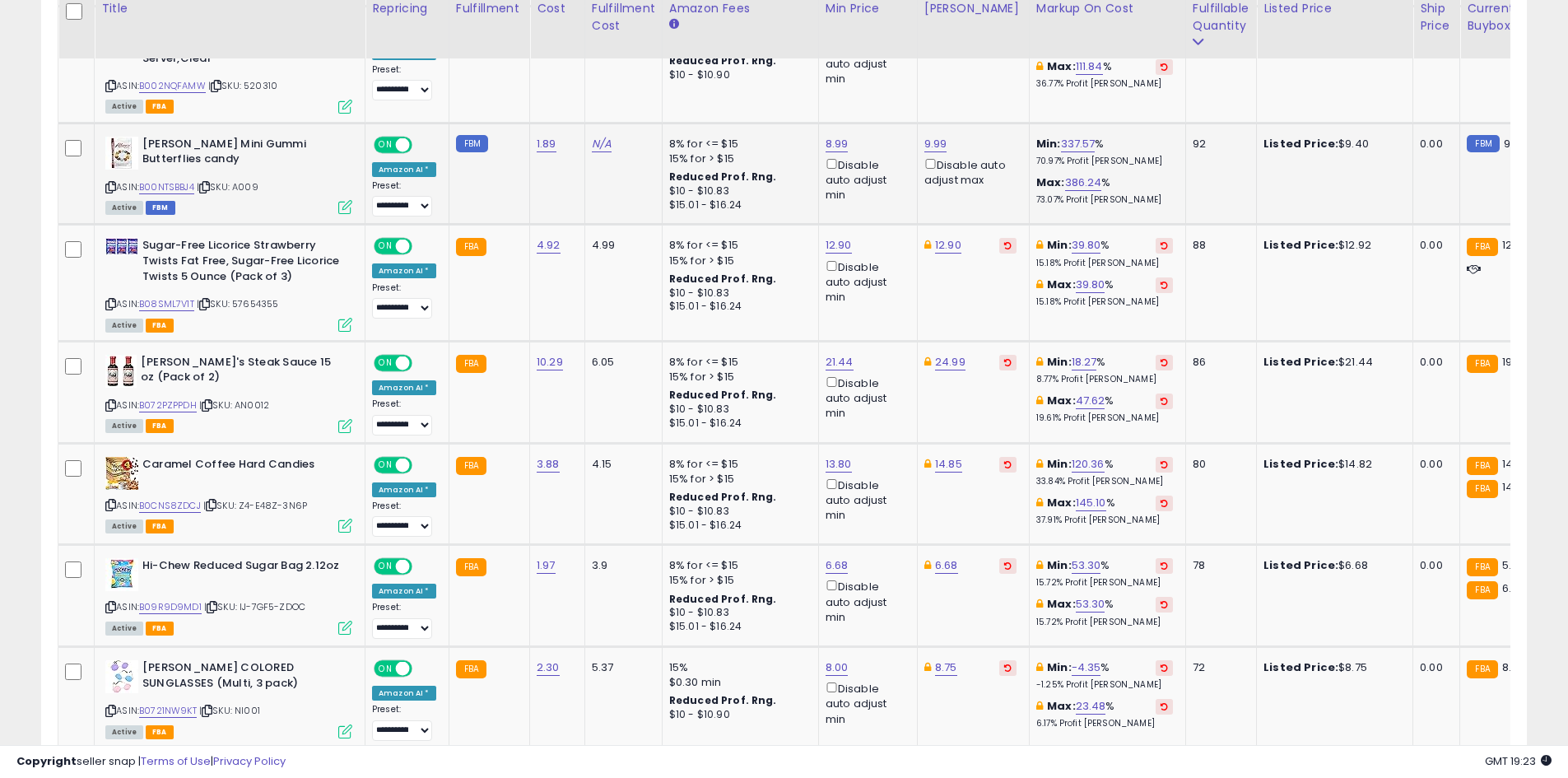
scroll to position [1901, 0]
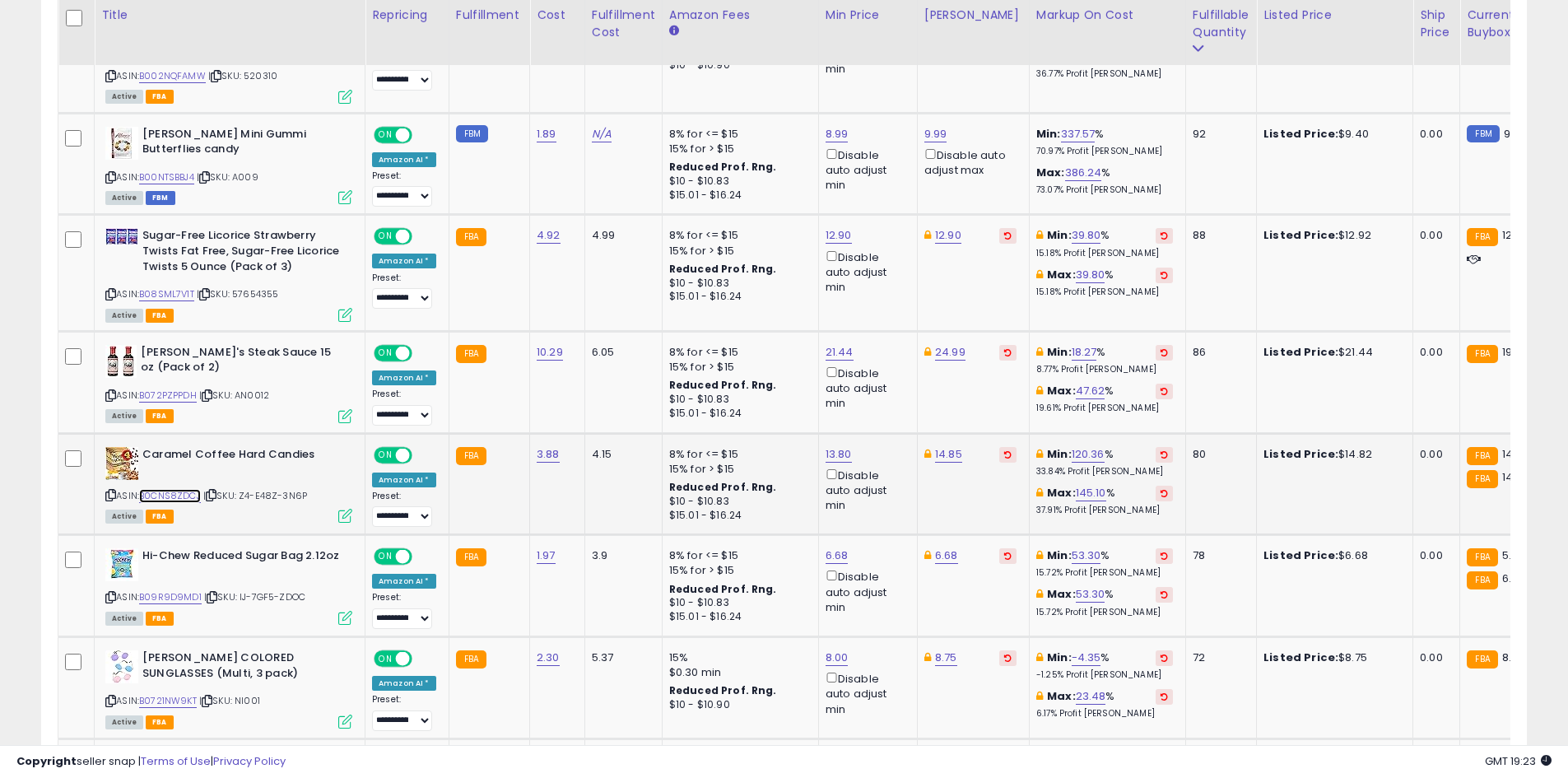
click at [181, 489] on link "B0CNS8ZDCJ" at bounding box center [169, 496] width 62 height 14
click at [948, 433] on td "14.85" at bounding box center [972, 484] width 112 height 102
click at [937, 446] on link "14.85" at bounding box center [948, 455] width 27 height 17
type input "*****"
click button "submit" at bounding box center [989, 365] width 28 height 25
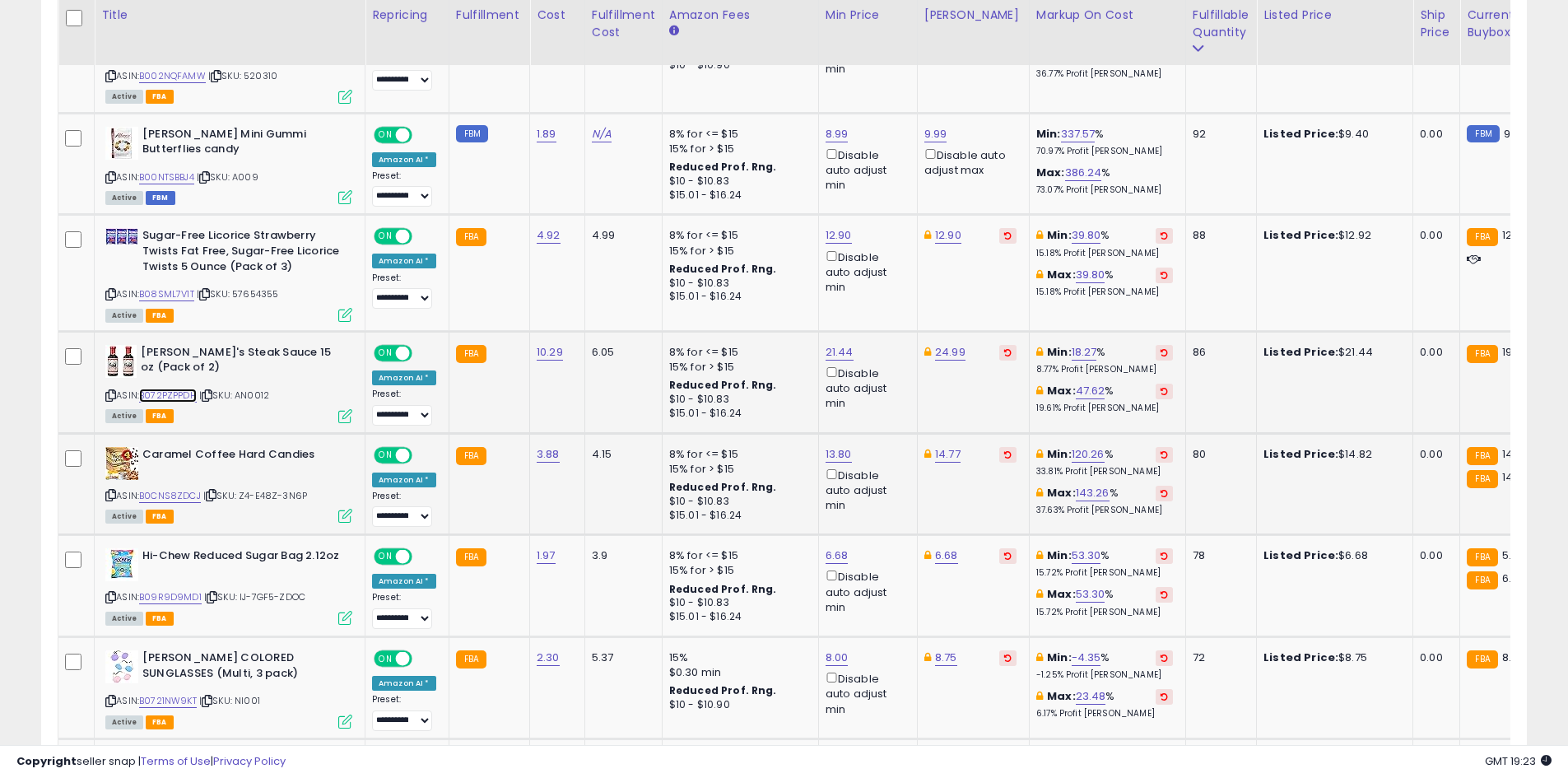
click at [175, 389] on link "B072PZPPDH" at bounding box center [168, 395] width 57 height 14
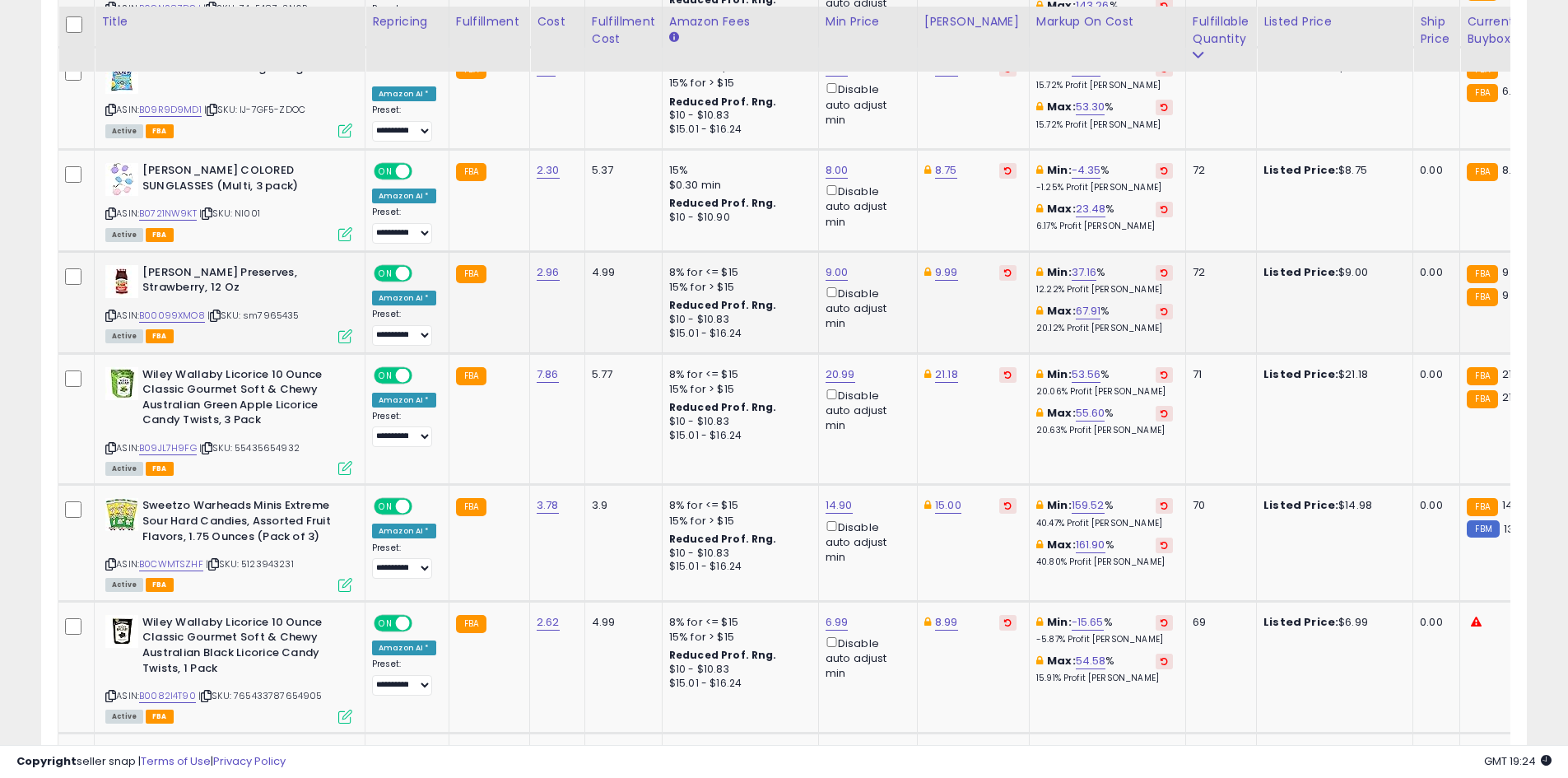
scroll to position [2395, 0]
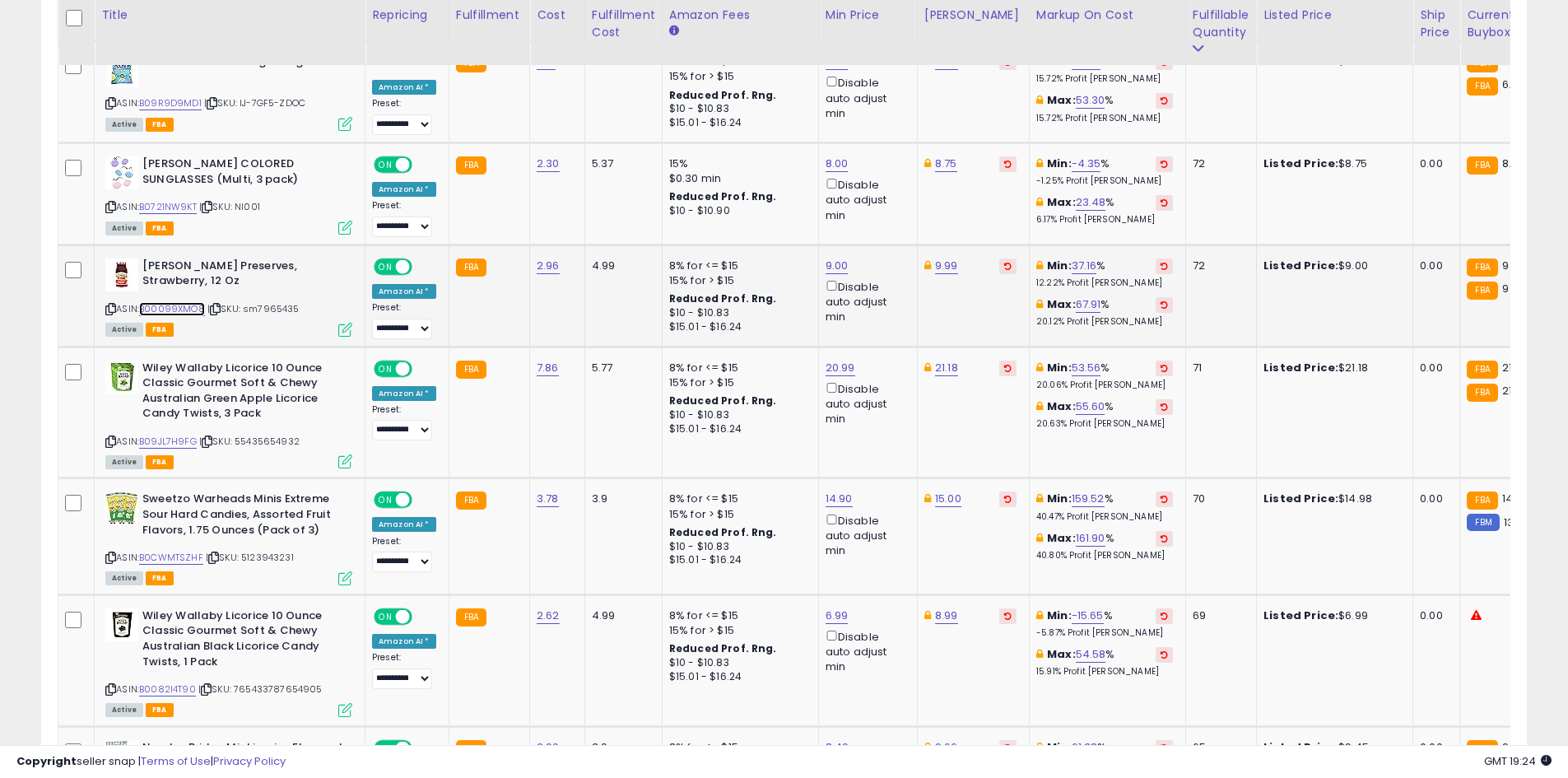
click at [198, 302] on link "B00099XMO8" at bounding box center [171, 308] width 66 height 14
